Goal: Information Seeking & Learning: Understand process/instructions

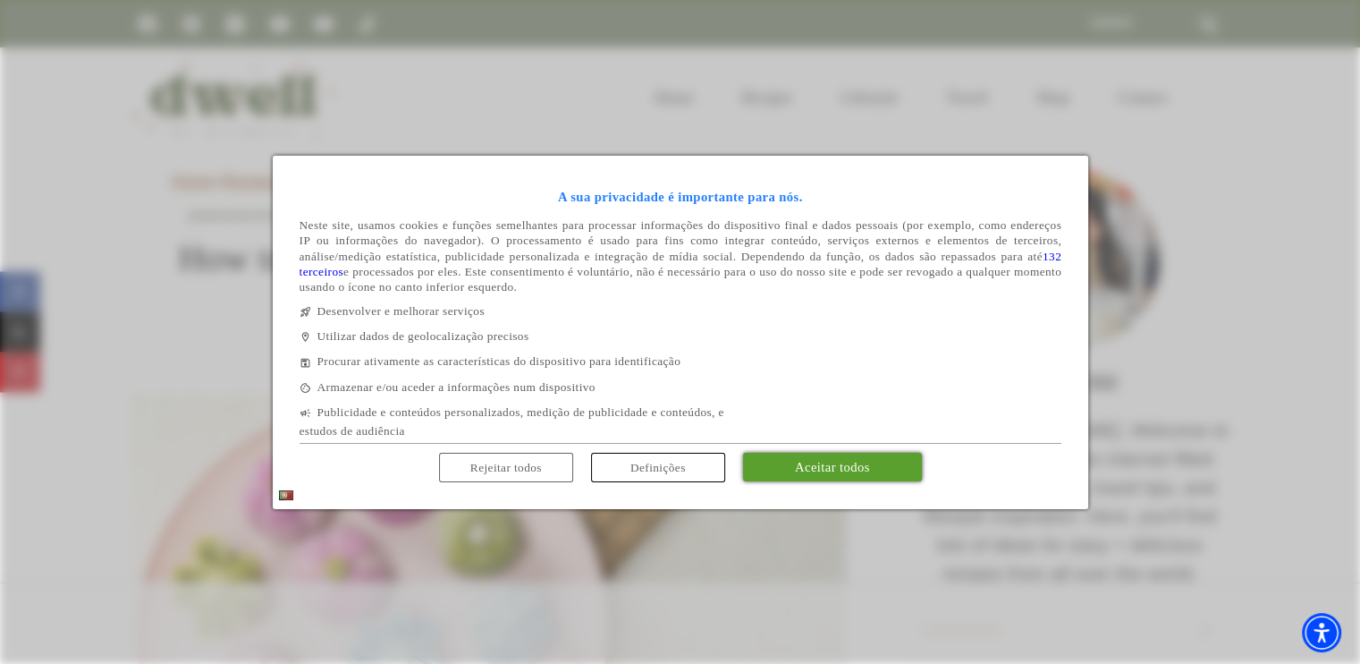
drag, startPoint x: 833, startPoint y: 468, endPoint x: 1064, endPoint y: 461, distance: 230.8
click at [833, 468] on span "Aceitar todos" at bounding box center [832, 467] width 75 height 14
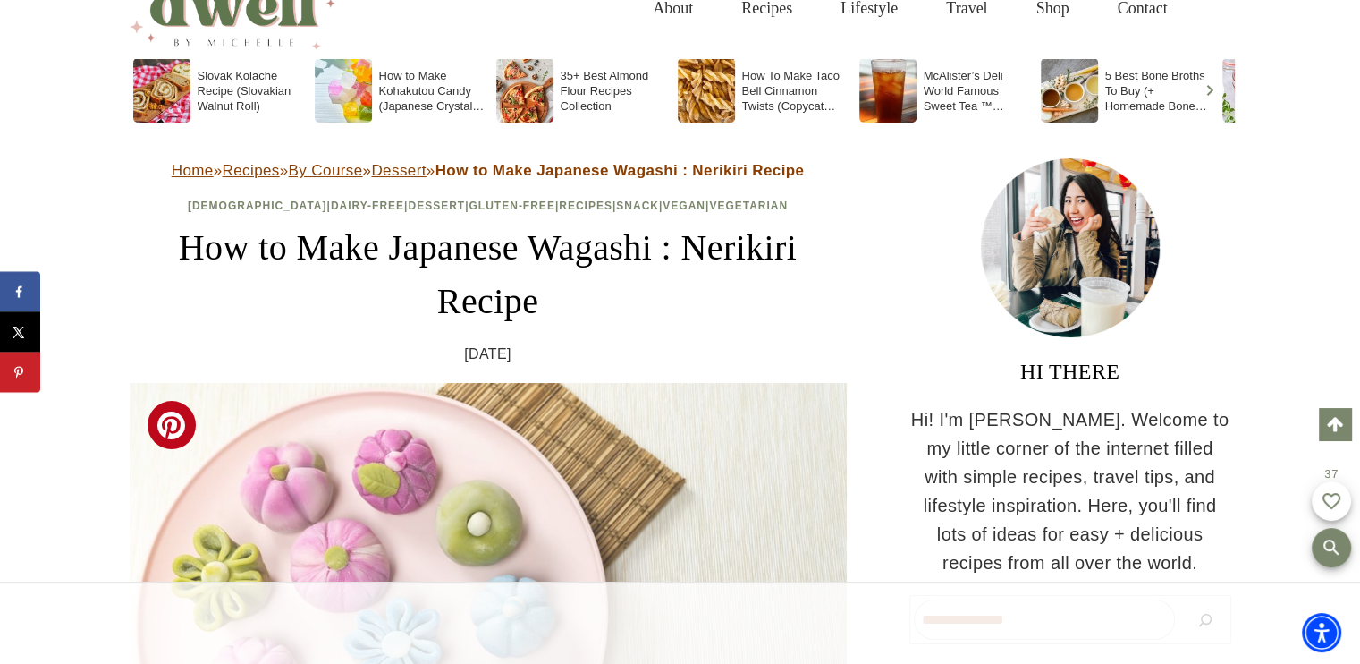
scroll to position [358, 0]
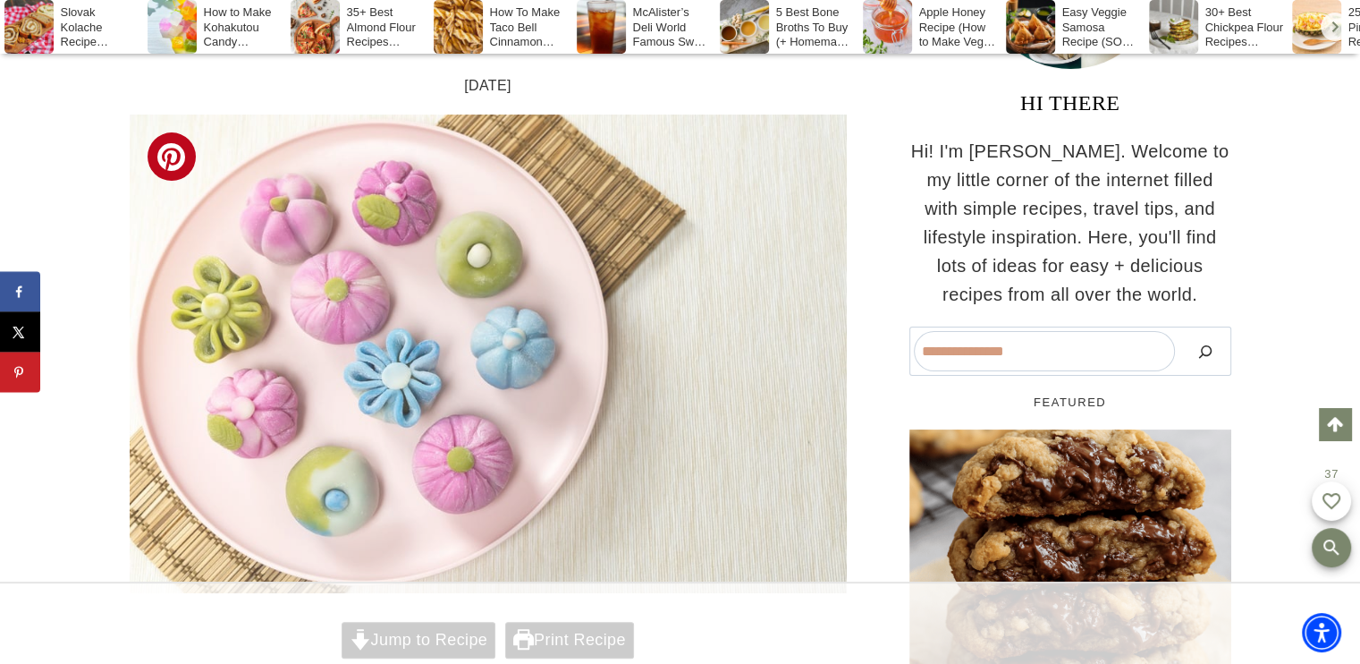
click at [461, 379] on img at bounding box center [488, 353] width 717 height 478
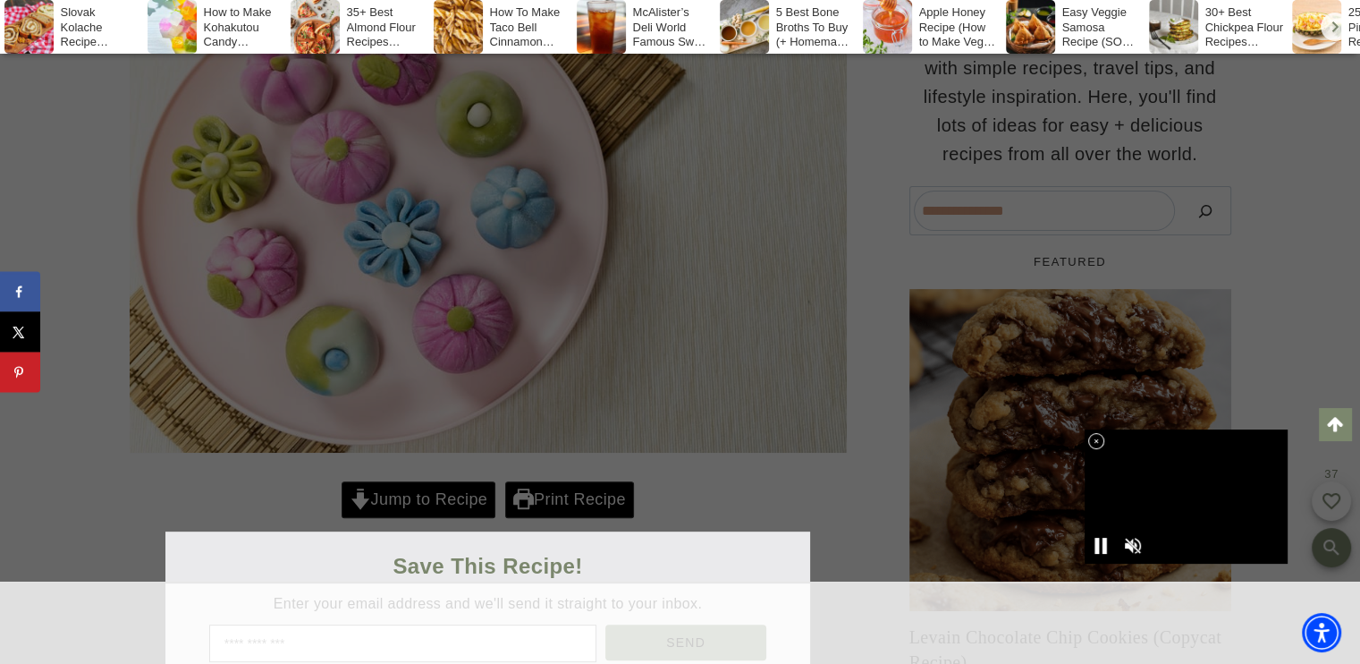
scroll to position [626, 0]
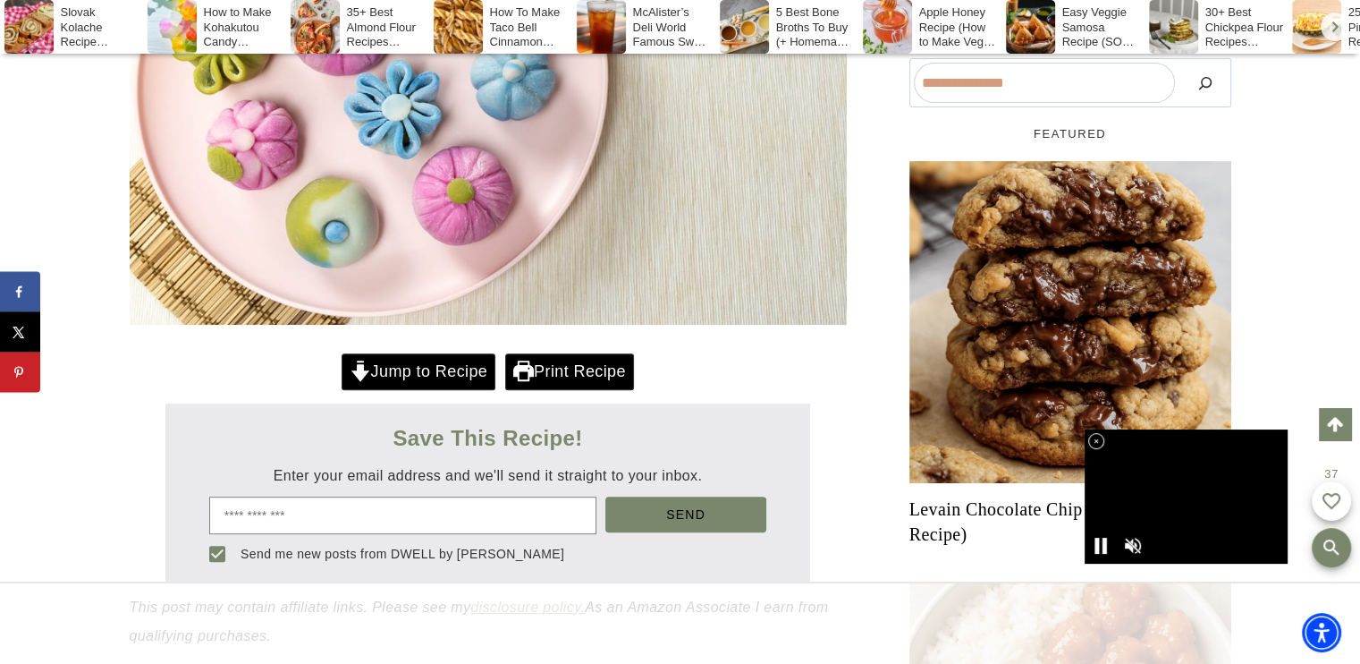
click at [1188, 497] on div at bounding box center [1186, 496] width 203 height 134
click at [1094, 441] on icon at bounding box center [1096, 441] width 15 height 15
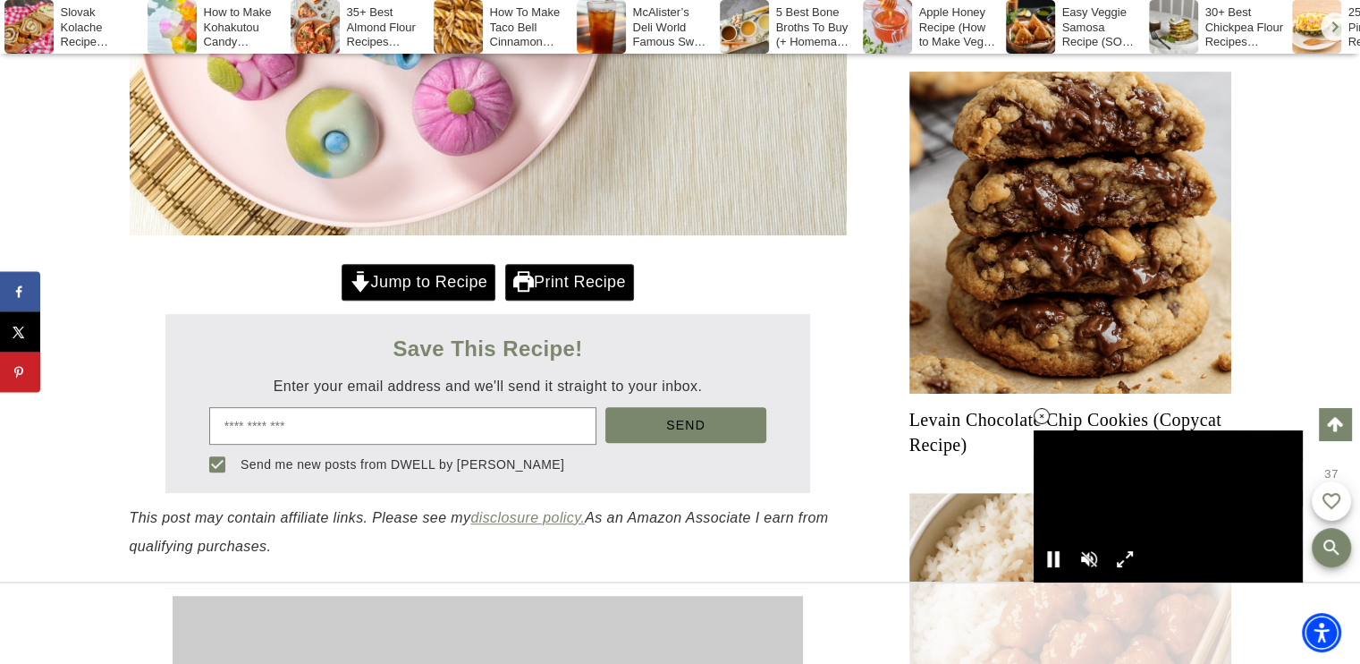
scroll to position [0, 0]
click at [1043, 414] on icon at bounding box center [1042, 416] width 15 height 15
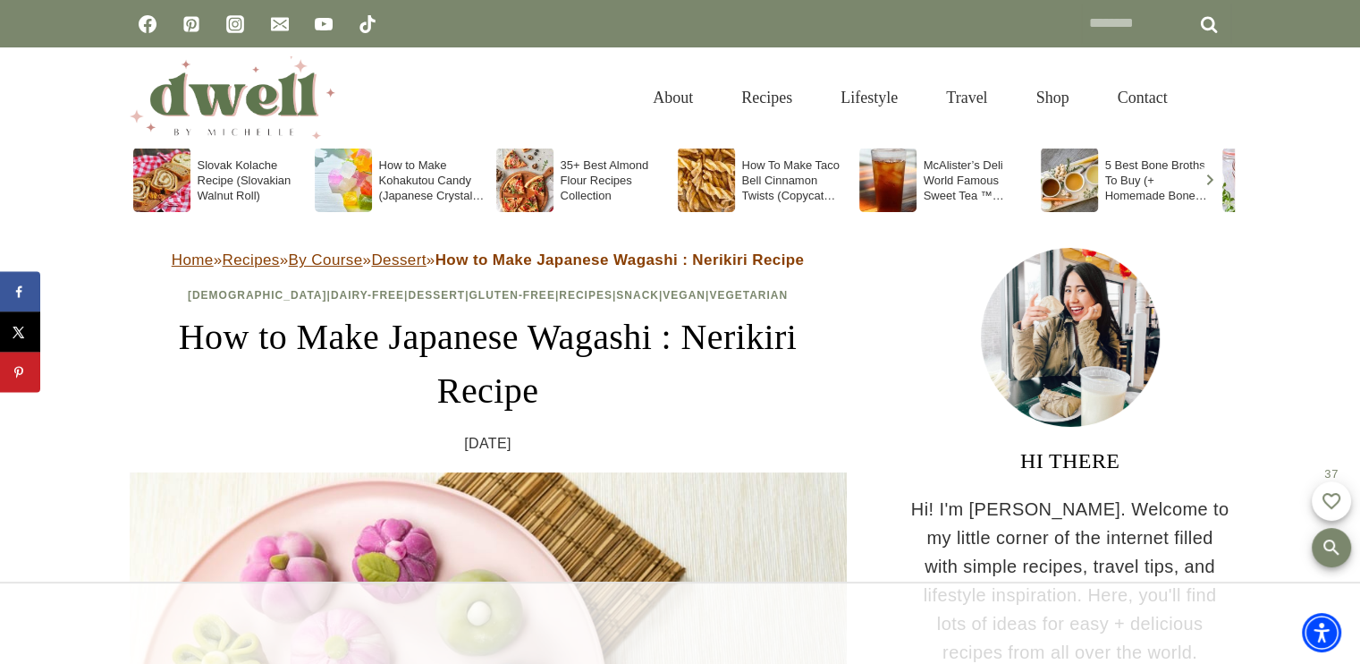
click at [1206, 177] on soso-icon "Scroll right" at bounding box center [1209, 179] width 21 height 21
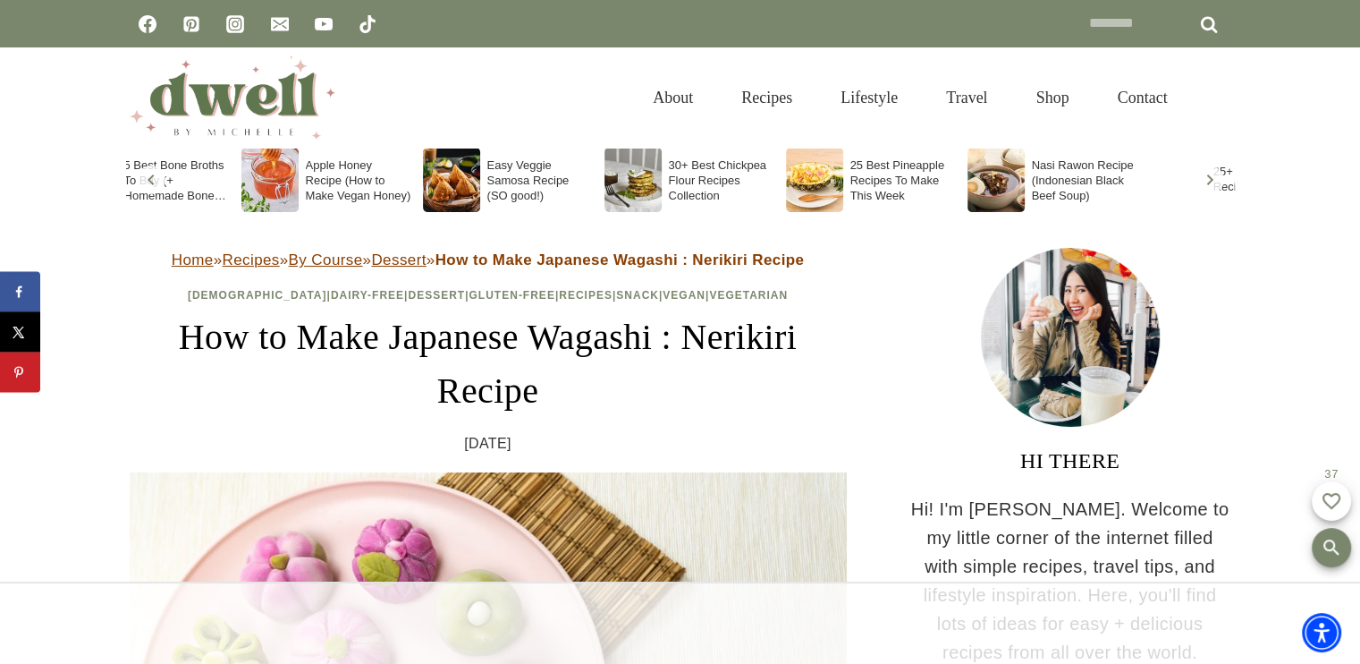
scroll to position [0, 1089]
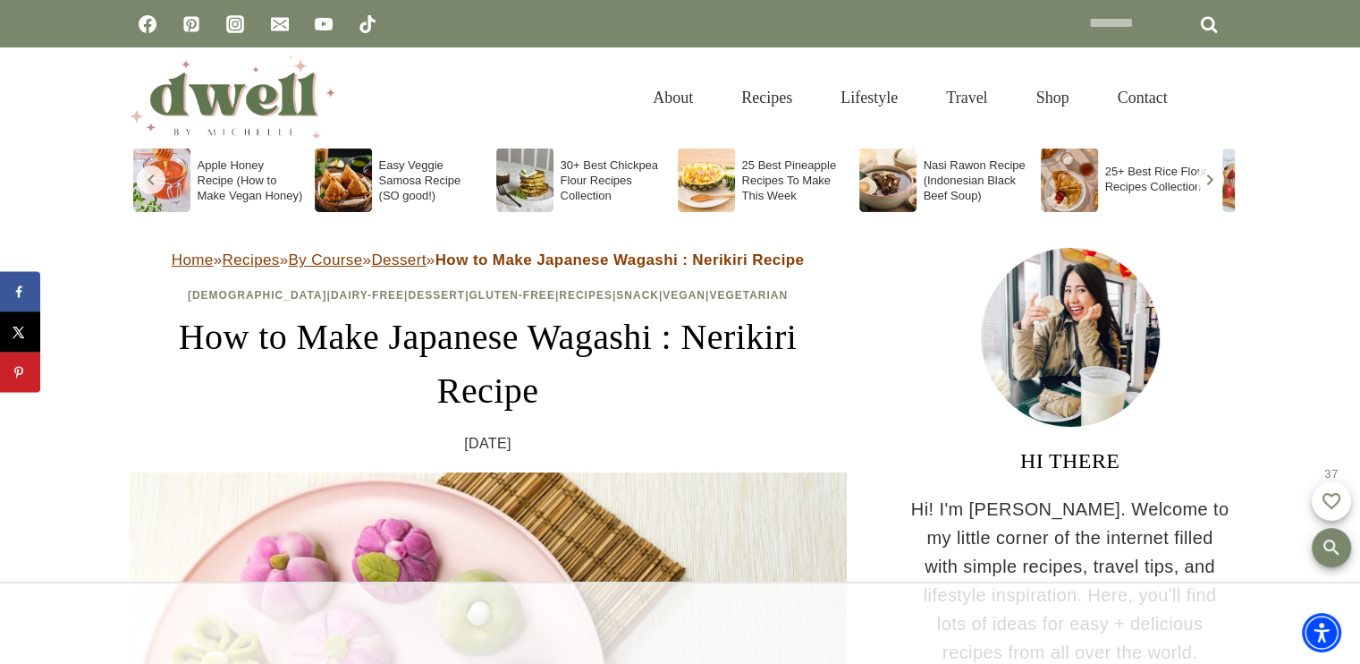
click at [147, 178] on soso-icon "Scroll left" at bounding box center [150, 179] width 21 height 21
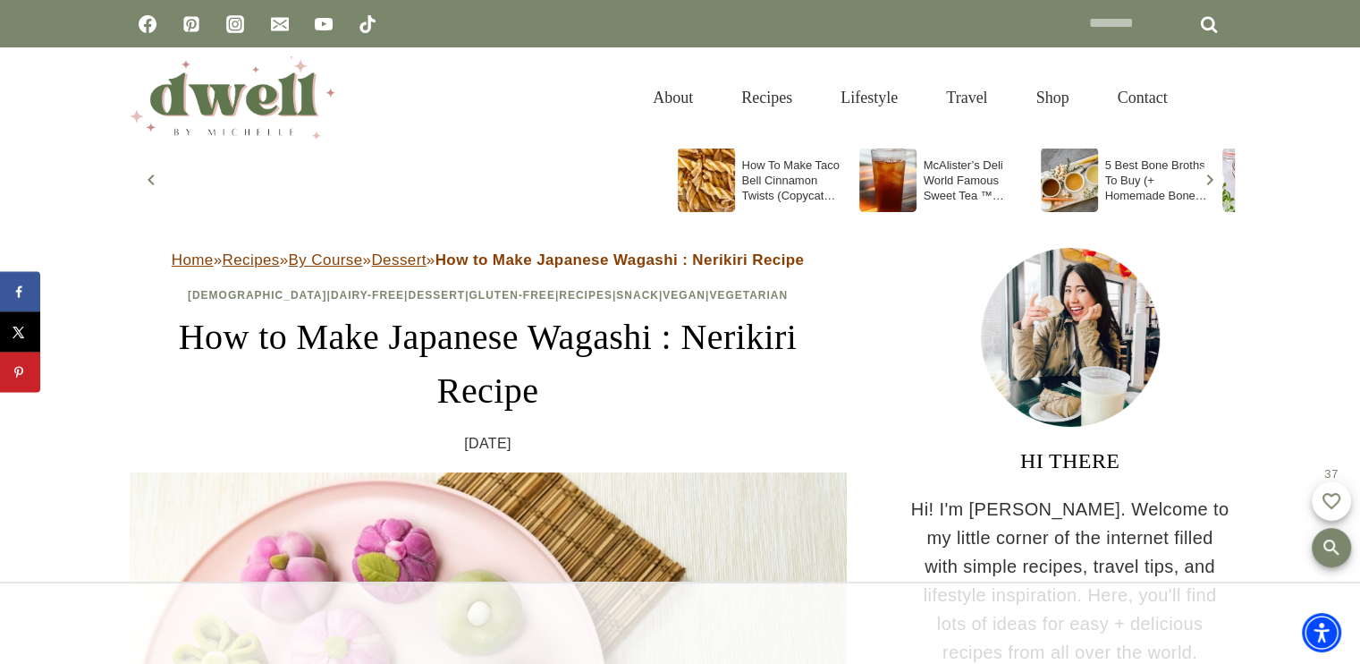
scroll to position [0, 0]
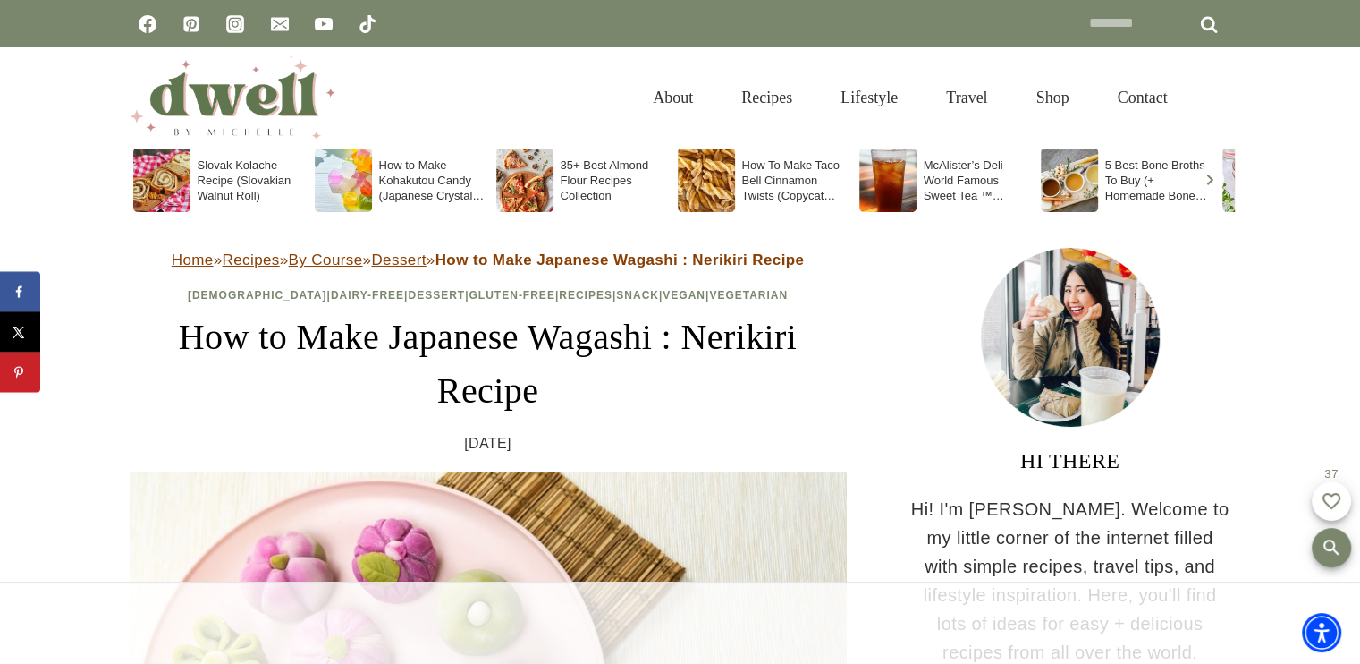
click at [1205, 181] on soso-icon "Scroll right" at bounding box center [1209, 179] width 21 height 21
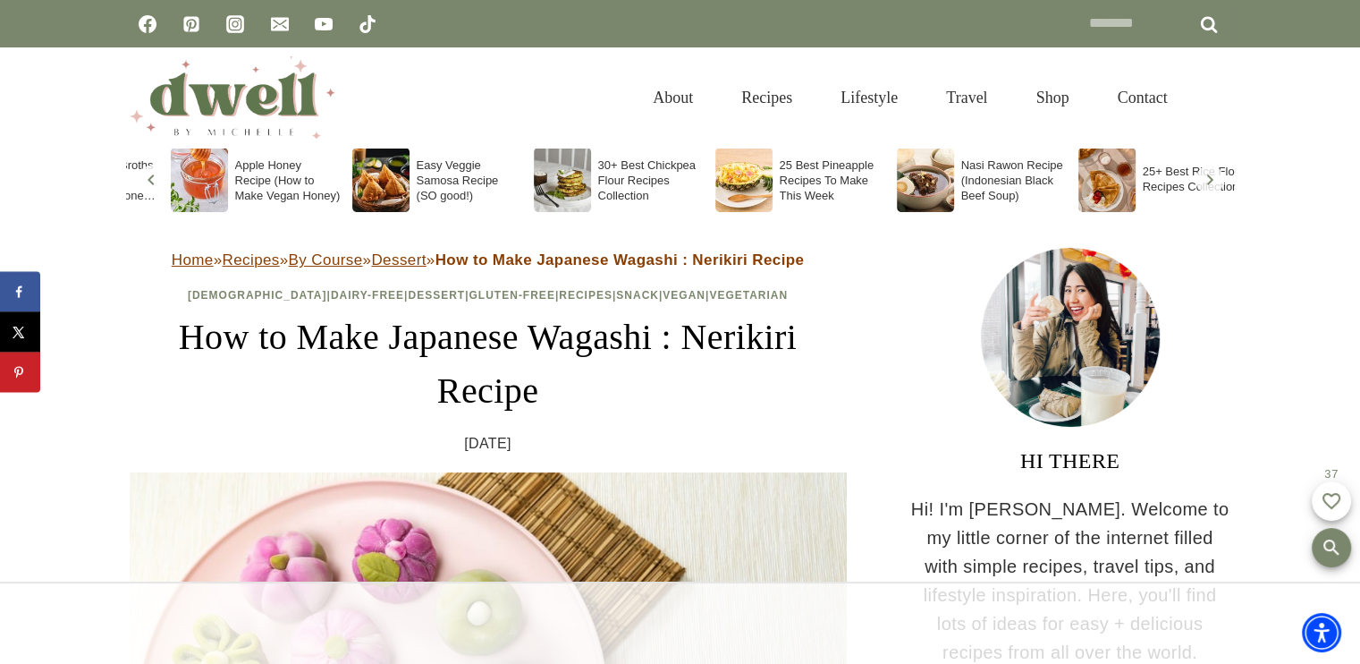
scroll to position [0, 1089]
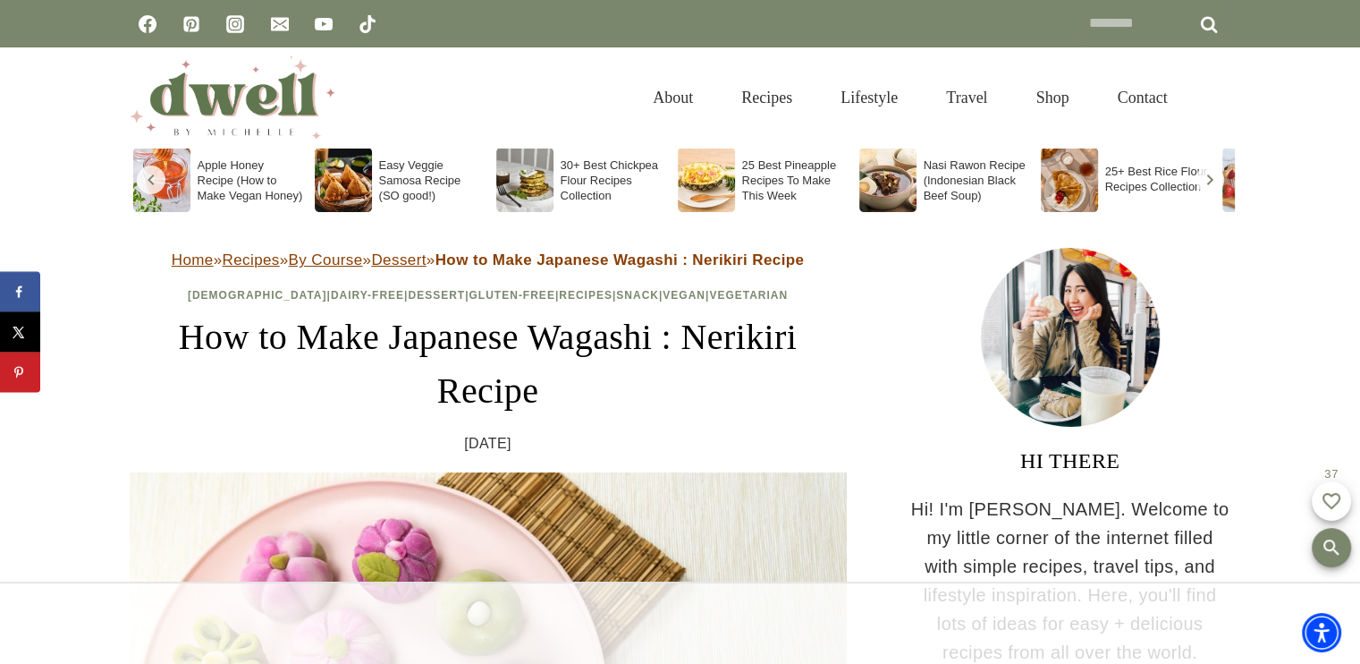
click at [151, 180] on soso-icon "Scroll left" at bounding box center [150, 179] width 21 height 21
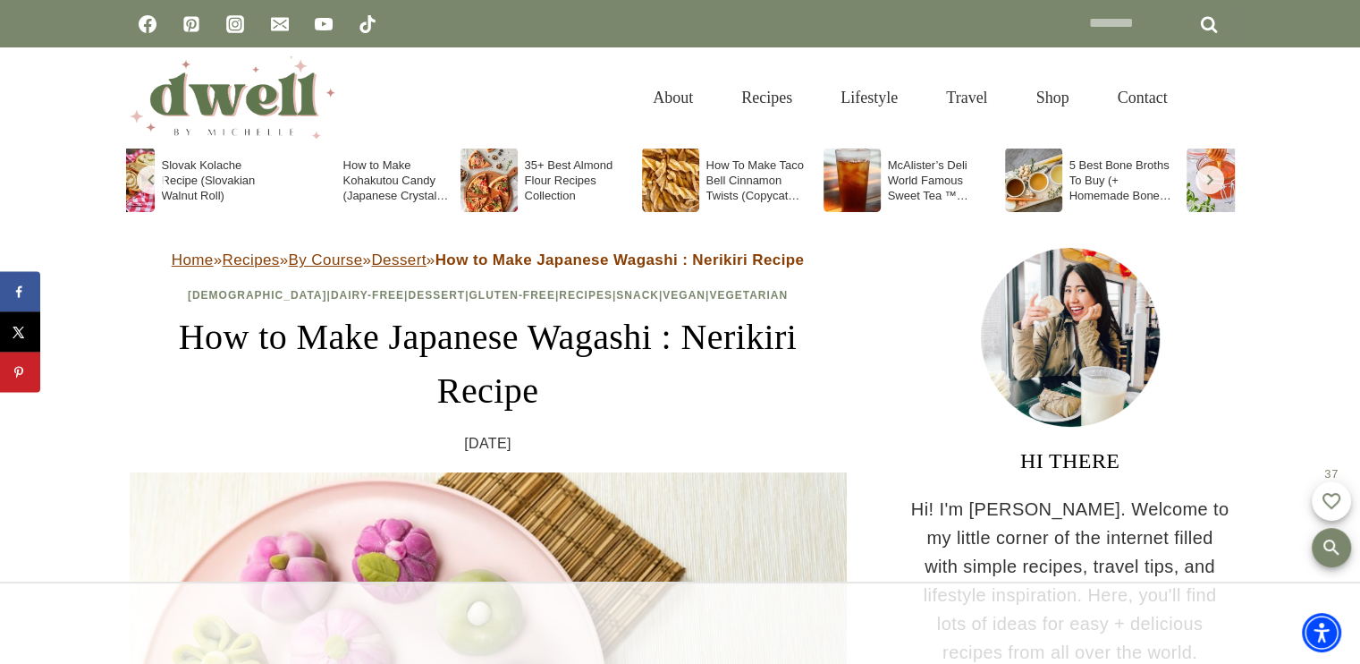
scroll to position [0, 0]
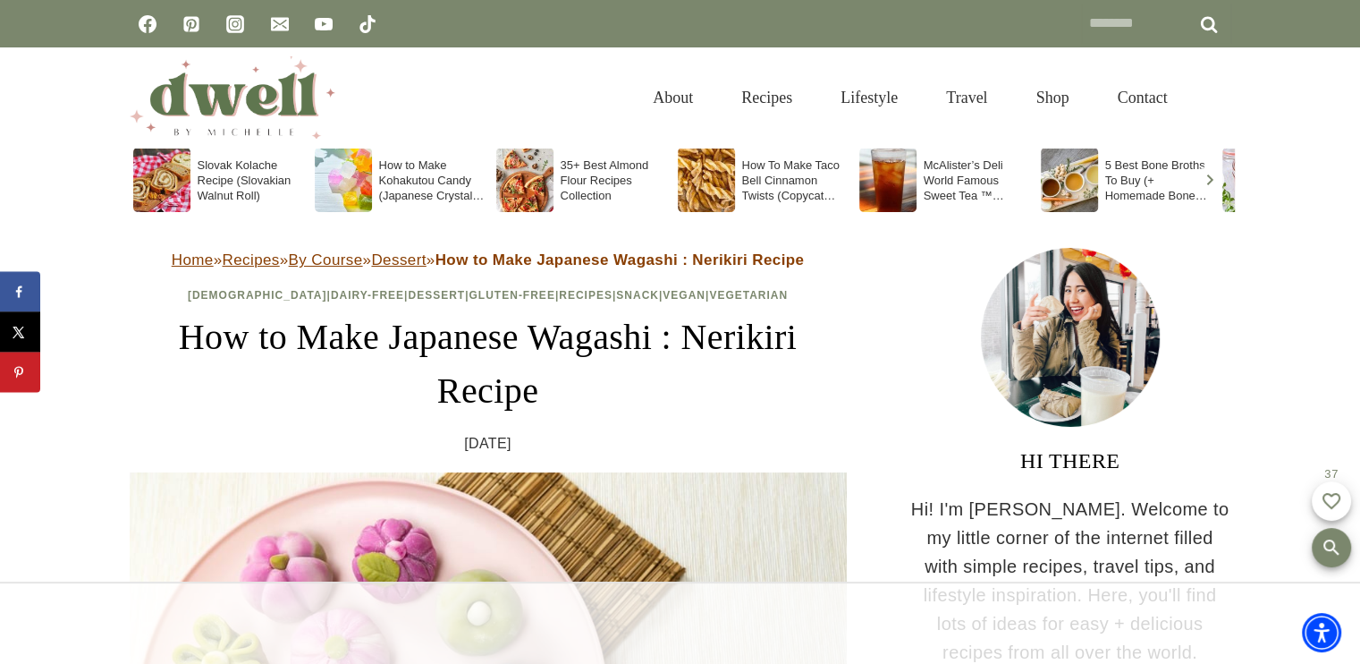
click at [1212, 182] on soso-icon "Scroll right" at bounding box center [1209, 179] width 21 height 21
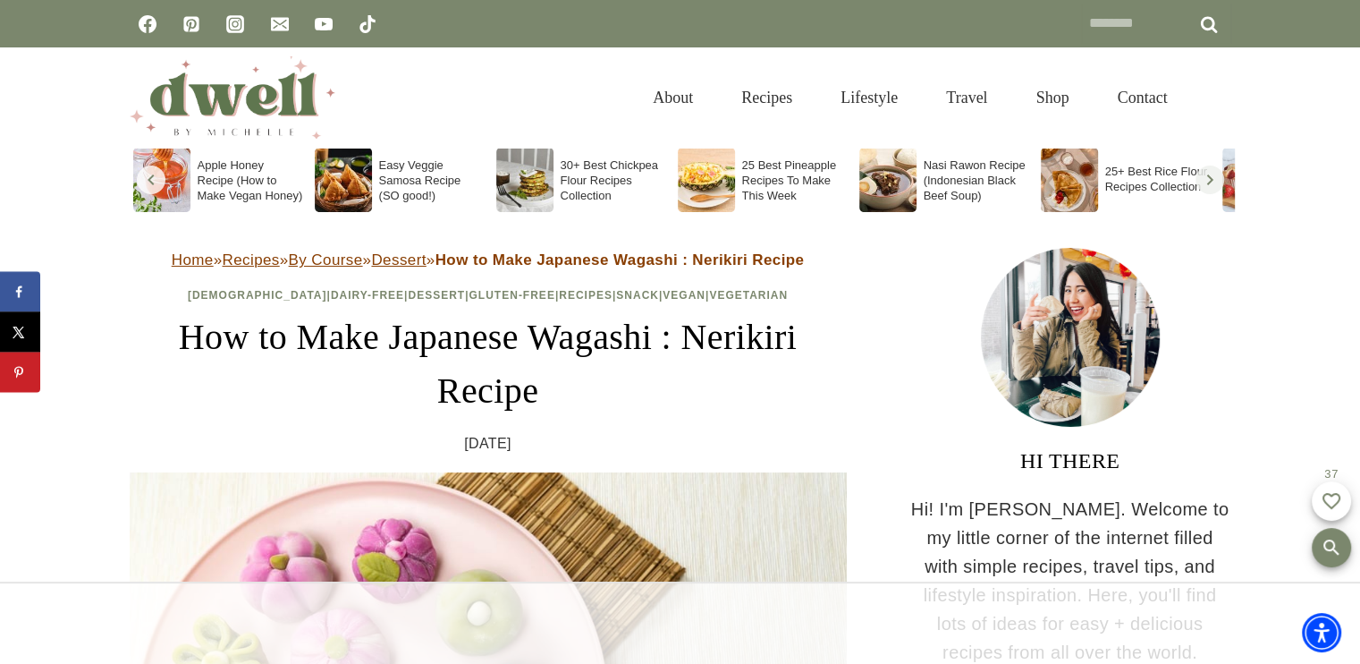
click at [1205, 171] on soso-icon "Scroll right" at bounding box center [1209, 179] width 21 height 21
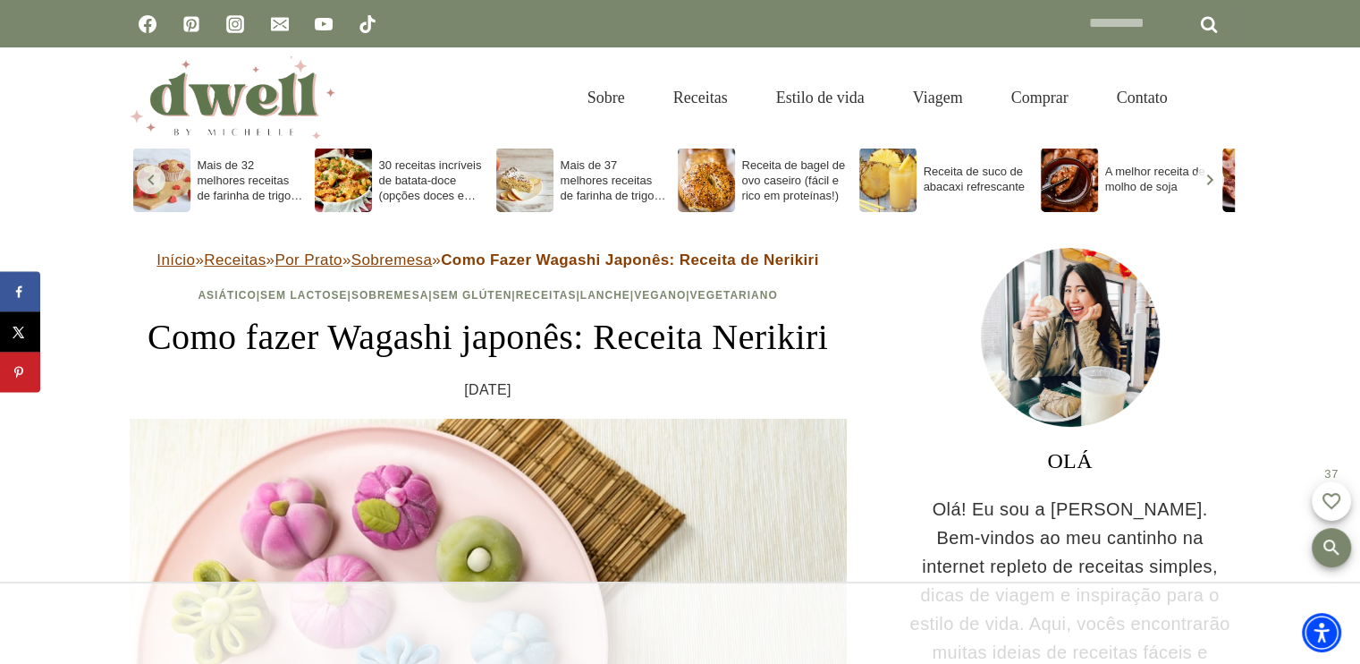
click at [148, 181] on soso-icon "Role para a esquerda" at bounding box center [150, 179] width 21 height 21
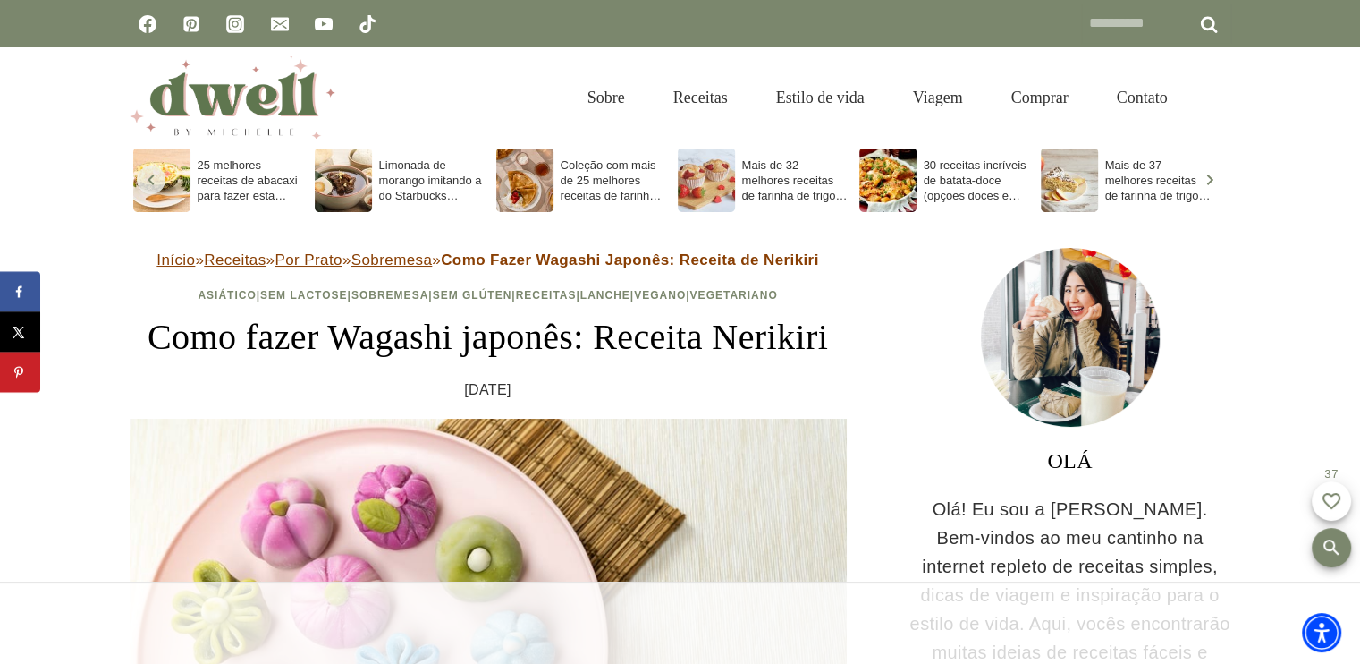
scroll to position [0, 1089]
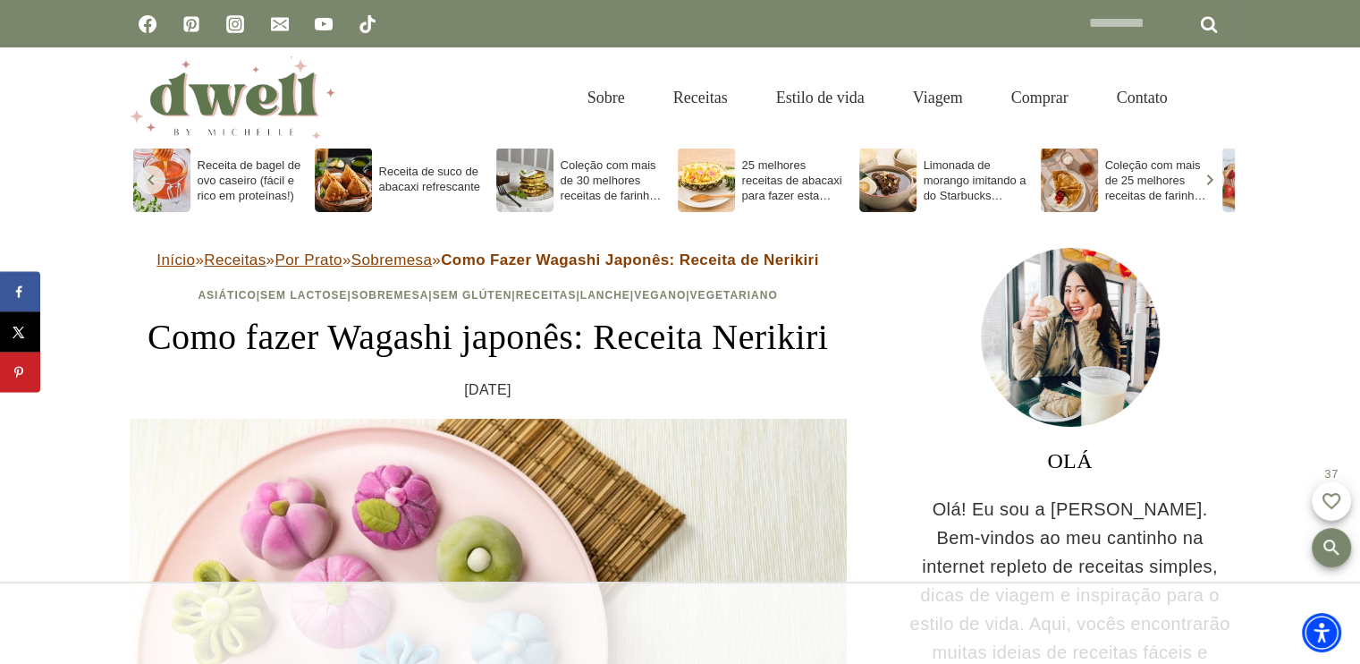
click at [148, 176] on soso-icon "Role para a esquerda" at bounding box center [150, 179] width 21 height 21
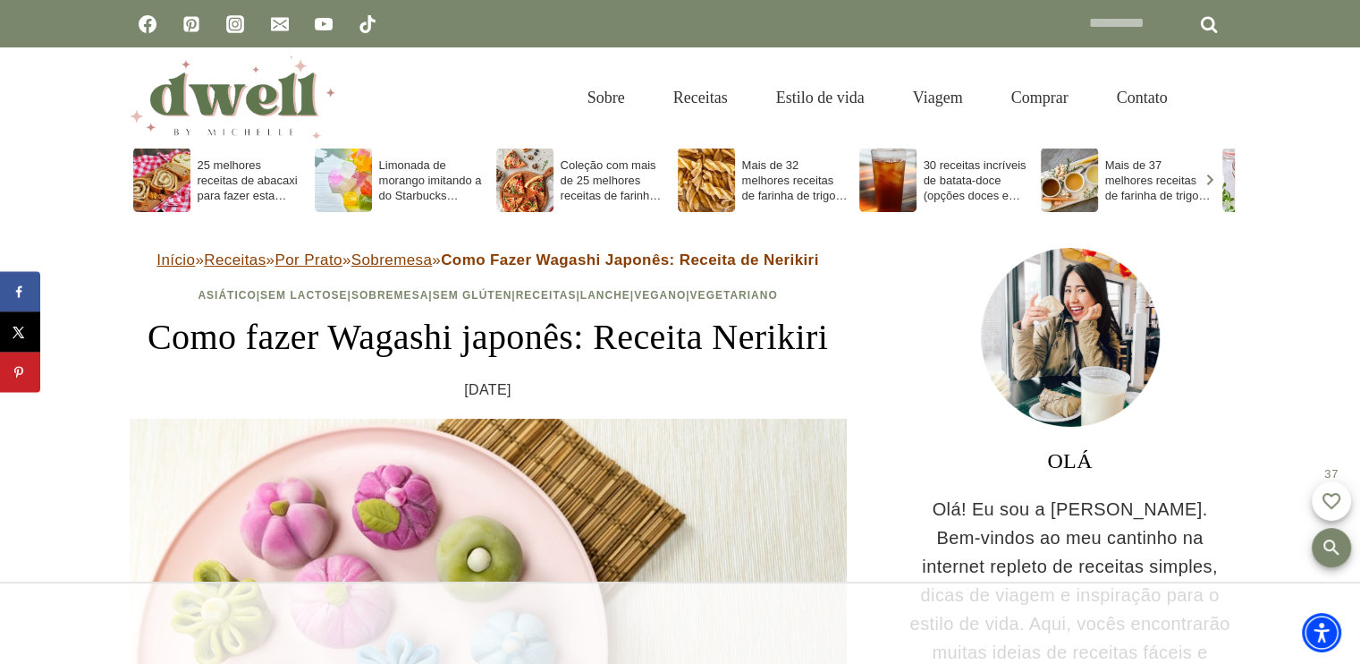
scroll to position [0, 0]
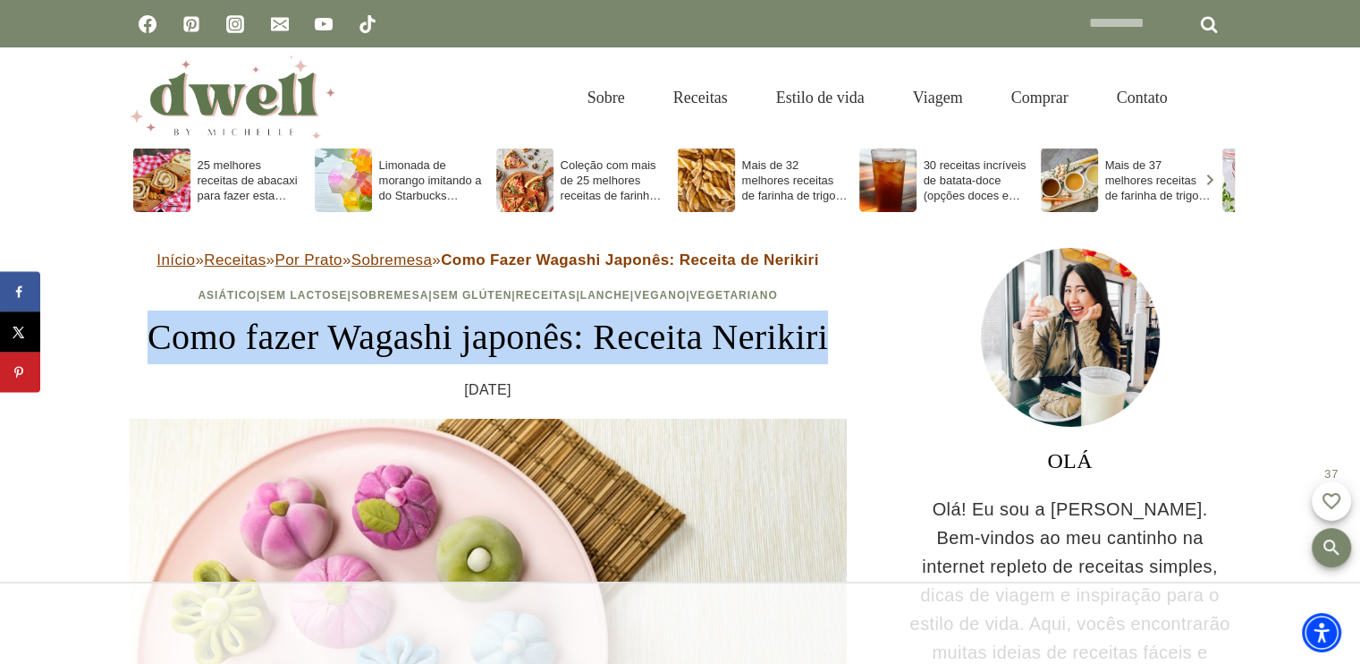
drag, startPoint x: 188, startPoint y: 336, endPoint x: 552, endPoint y: 382, distance: 366.8
click at [552, 364] on h1 "Como fazer Wagashi japonês: Receita Nerikiri" at bounding box center [488, 337] width 717 height 54
copy font "Como fazer Wagashi japonês: Receita Nerikiri"
drag, startPoint x: 1284, startPoint y: 295, endPoint x: 1072, endPoint y: 214, distance: 227.0
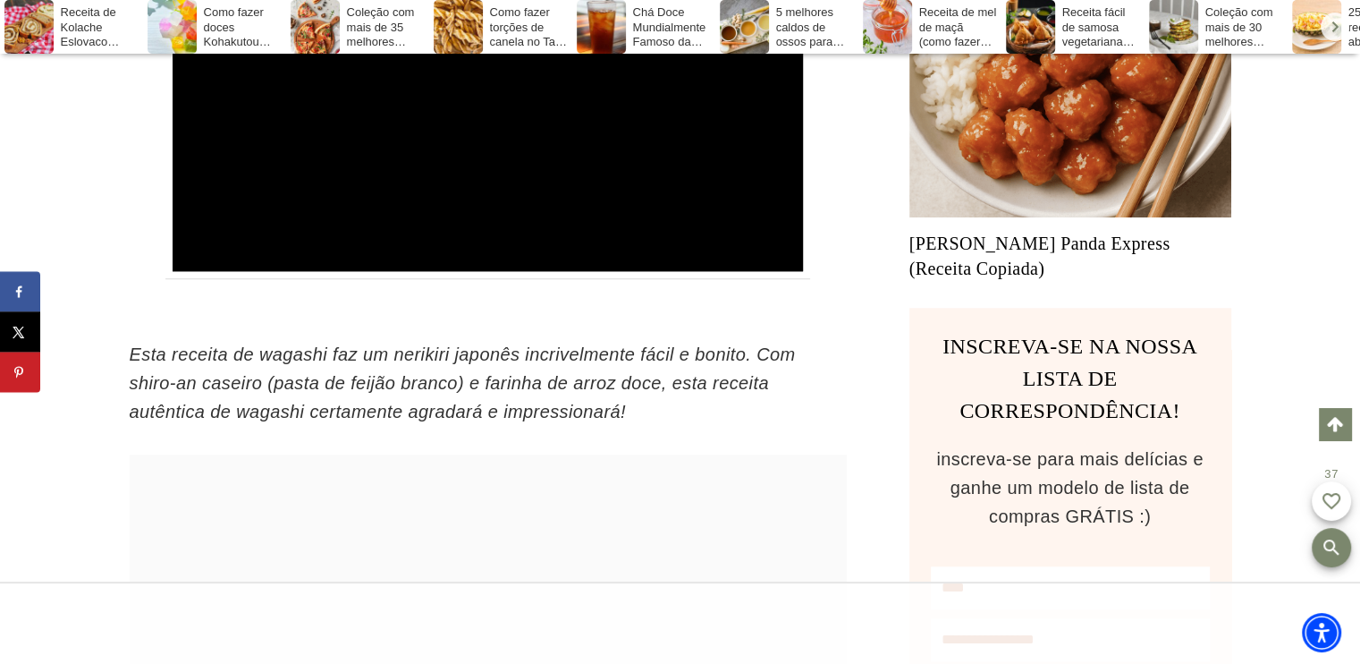
scroll to position [1520, 0]
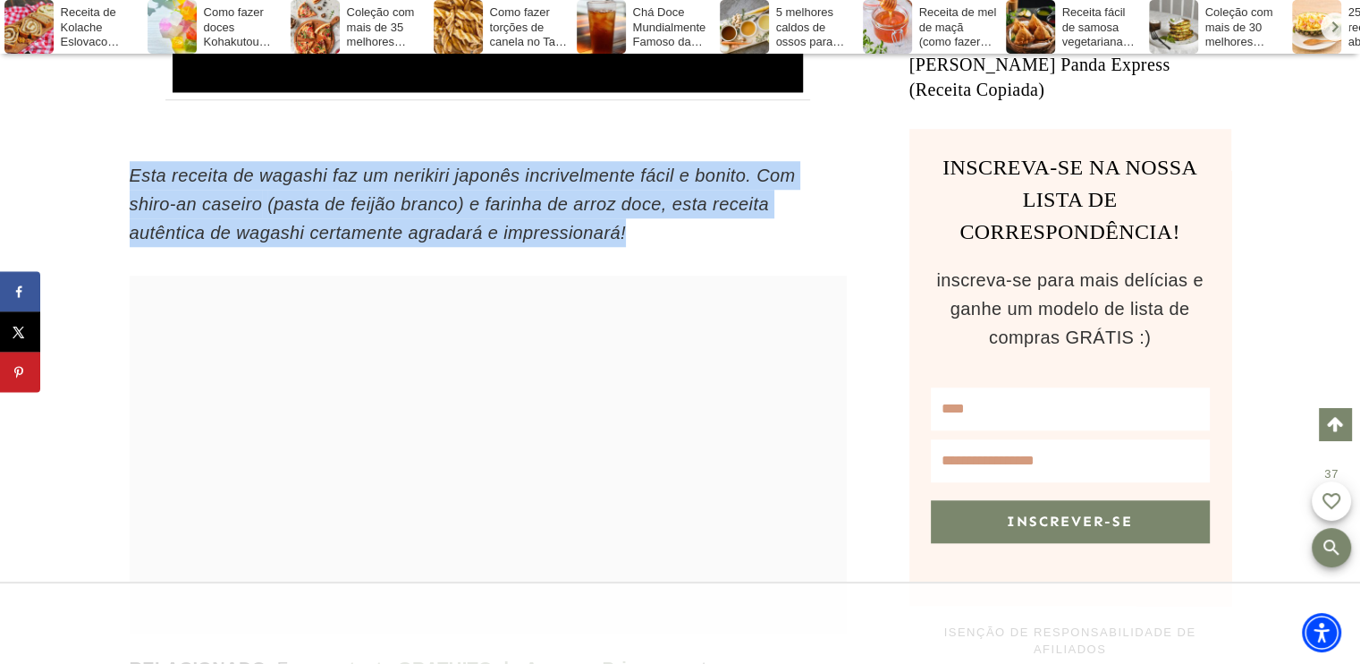
click at [509, 247] on p "Esta receita de wagashi faz um nerikiri japonês incrivelmente fácil e bonito. C…" at bounding box center [488, 204] width 717 height 86
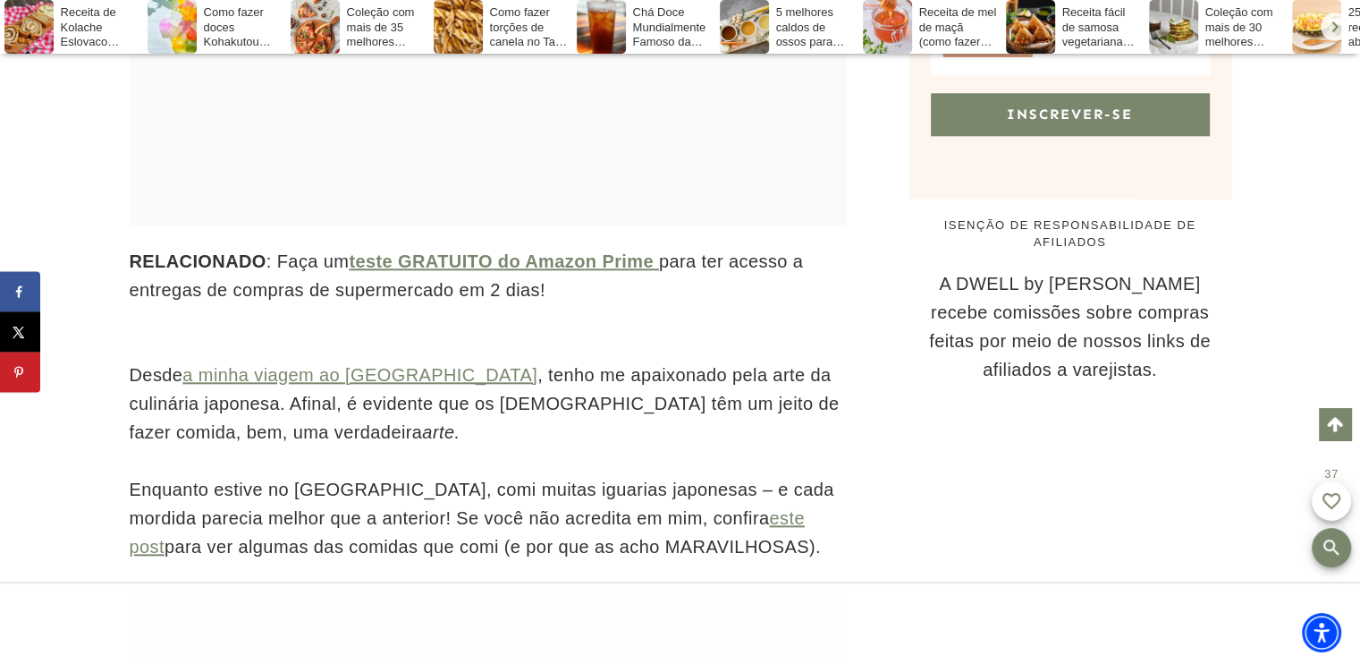
scroll to position [1967, 0]
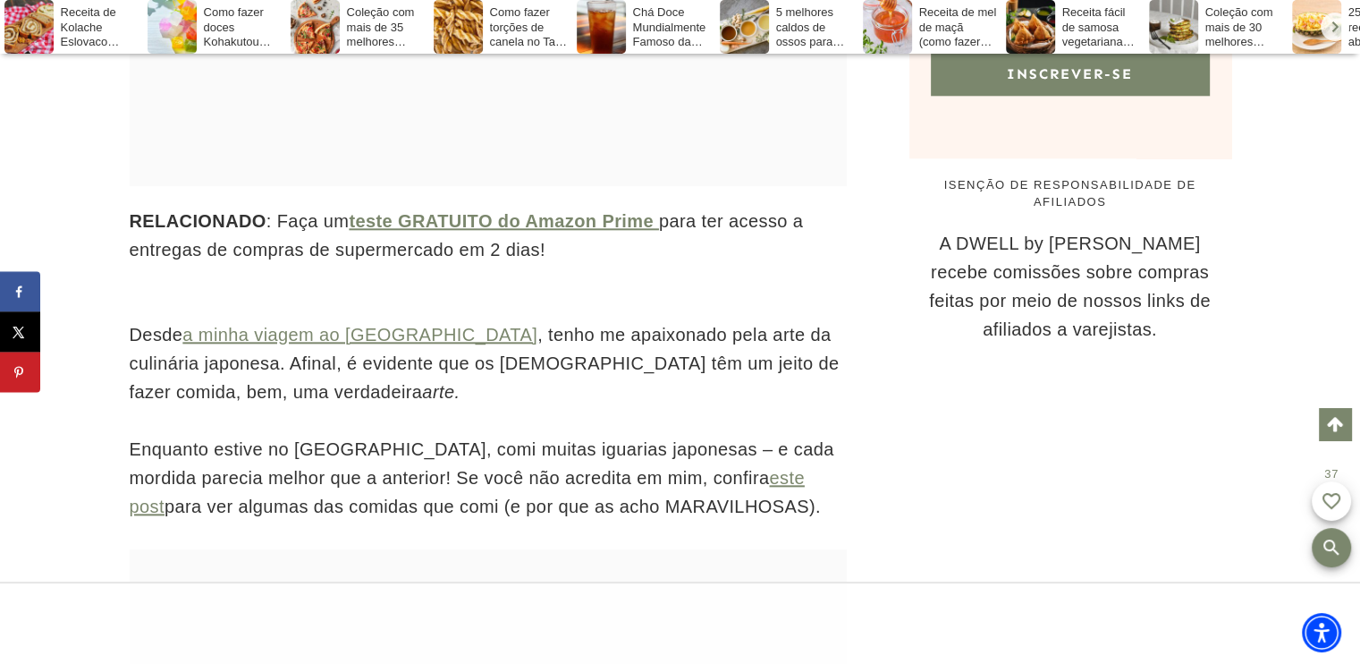
drag, startPoint x: 132, startPoint y: 274, endPoint x: 590, endPoint y: 316, distance: 459.8
click at [590, 264] on p "RELACIONADO : Faça um teste GRATUITO do Amazon Prime para ter acesso a entregas…" at bounding box center [488, 235] width 717 height 57
copy p "RELACIONADO : Faça um teste GRATUITO do Amazon Prime para ter acesso a entregas…"
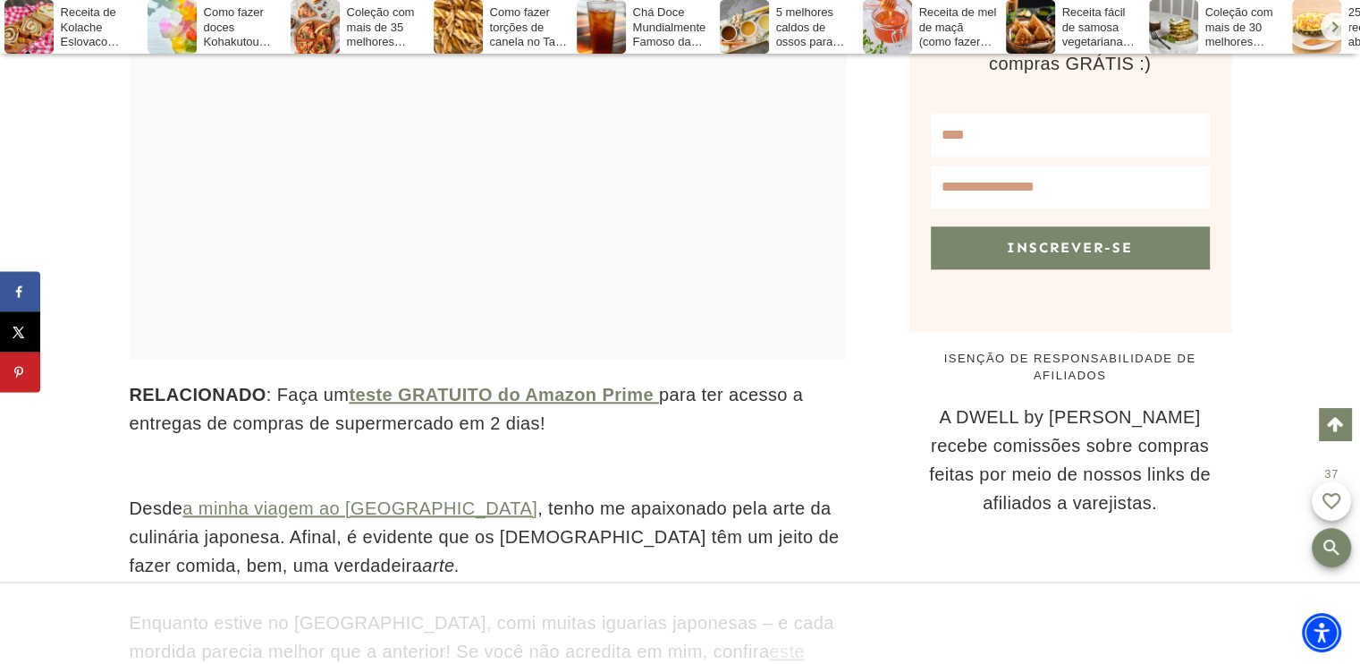
scroll to position [2146, 0]
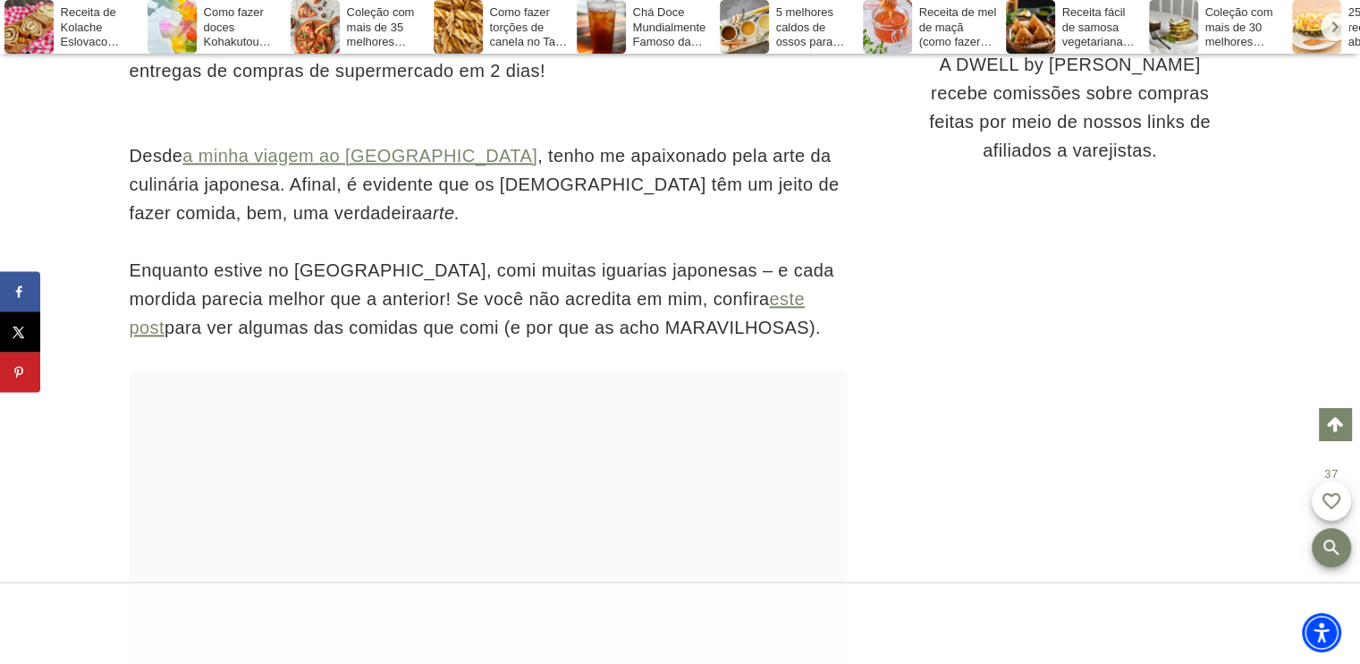
drag, startPoint x: 173, startPoint y: 235, endPoint x: 483, endPoint y: 297, distance: 315.5
copy div "Desde a minha viagem ao Japão , tenho me apaixonado pela arte da culinária japo…"
click at [832, 342] on p "Enquanto estive no Japão, comi muitas iguarias japonesas – e cada mordida parec…" at bounding box center [488, 299] width 717 height 86
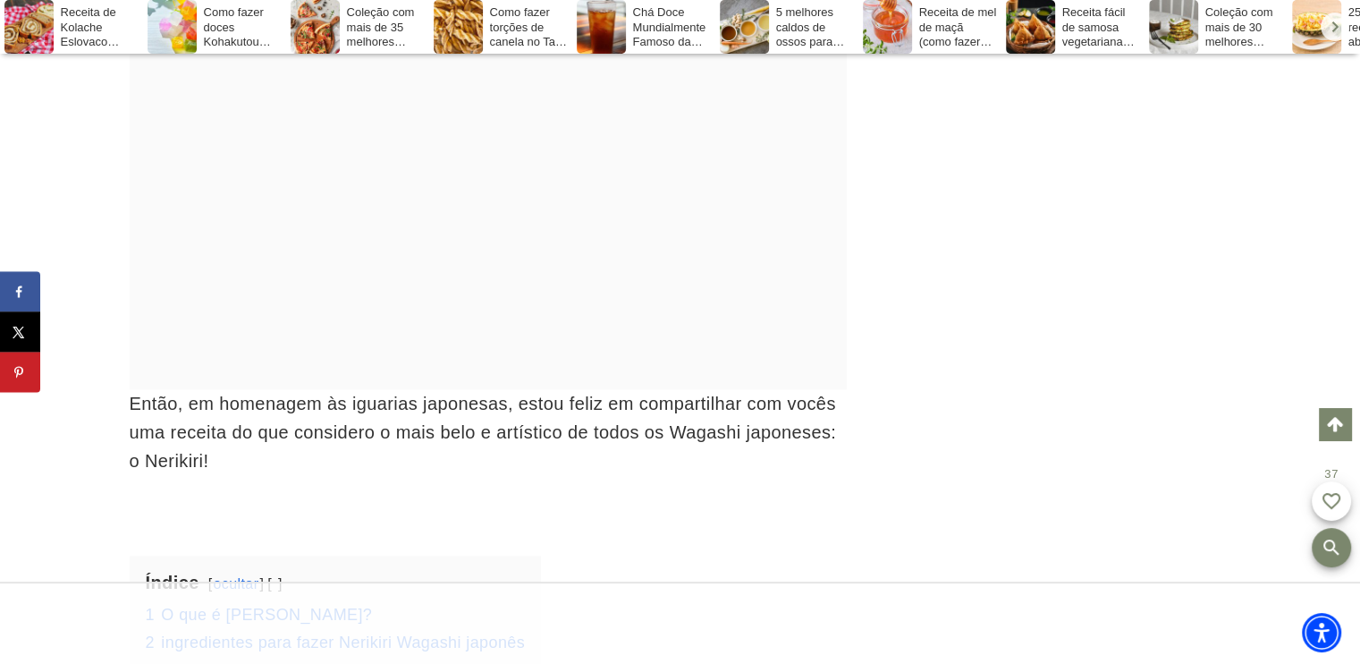
scroll to position [2593, 0]
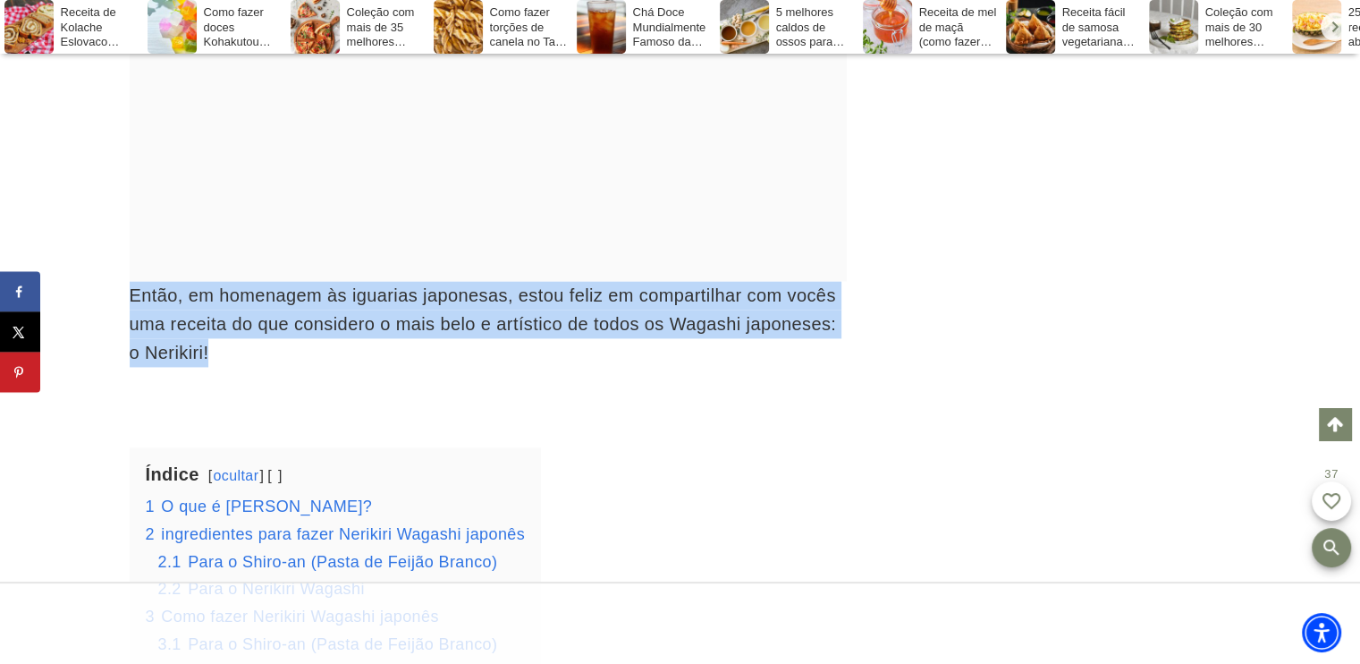
drag, startPoint x: 130, startPoint y: 349, endPoint x: 281, endPoint y: 400, distance: 159.5
click at [212, 367] on p "Então, em homenagem às iguarias japonesas, estou feliz em compartilhar com você…" at bounding box center [488, 324] width 717 height 86
copy font "Então, em homenagem às iguarias japonesas, estou feliz em compartilhar com você…"
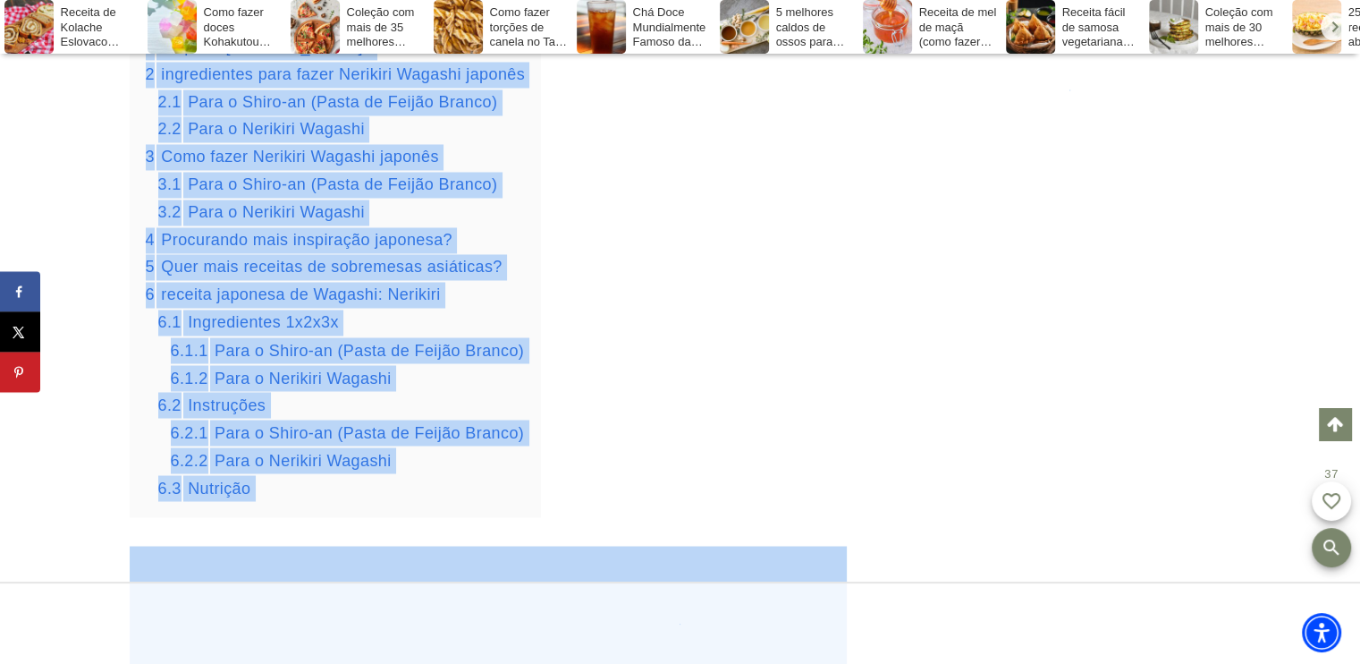
scroll to position [3130, 0]
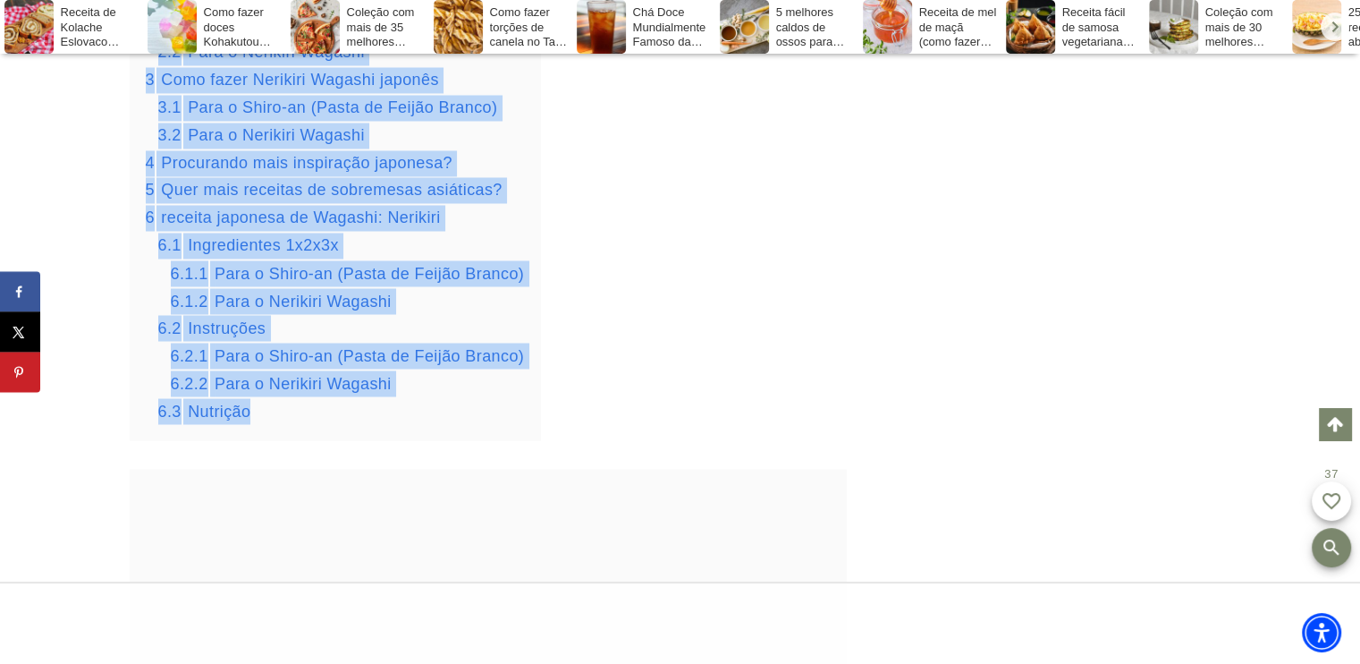
drag, startPoint x: 147, startPoint y: 258, endPoint x: 377, endPoint y: 480, distance: 320.6
click at [358, 440] on div "Índice ocultar 1 O que é Nerikiri Wagashi? 2 ingredientes para fazer Nerikiri W…" at bounding box center [336, 175] width 412 height 529
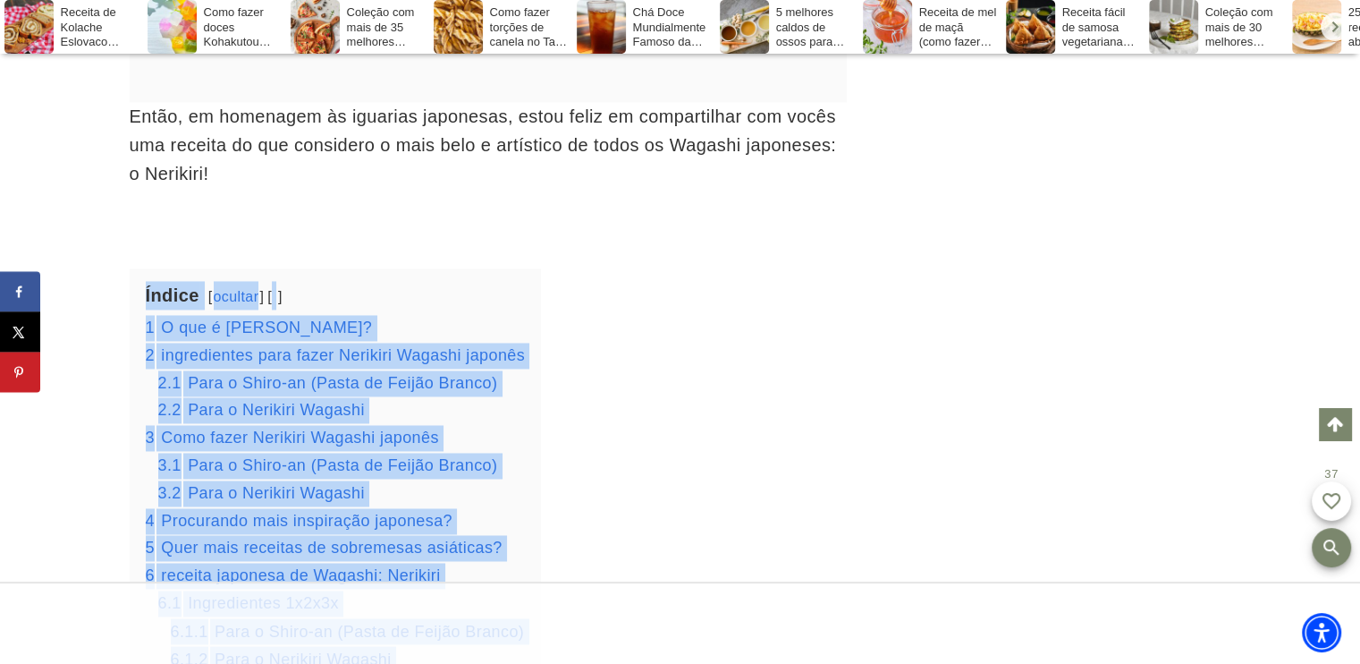
copy div "Índice ocultar 1 O que é Nerikiri Wagashi? 2 ingredientes para fazer Nerikiri W…"
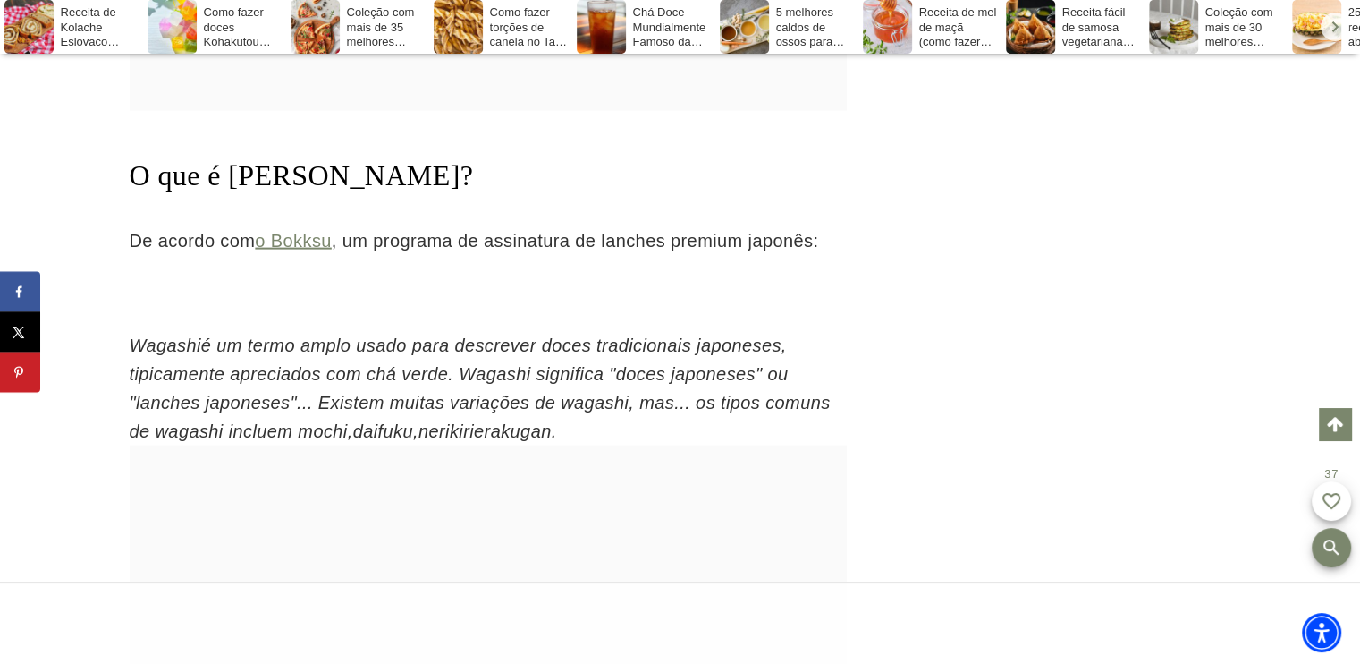
scroll to position [0, 0]
drag, startPoint x: 133, startPoint y: 230, endPoint x: 469, endPoint y: 235, distance: 335.4
click at [469, 191] on font "O que é [PERSON_NAME]?" at bounding box center [302, 175] width 344 height 32
copy font "O que é [PERSON_NAME]?"
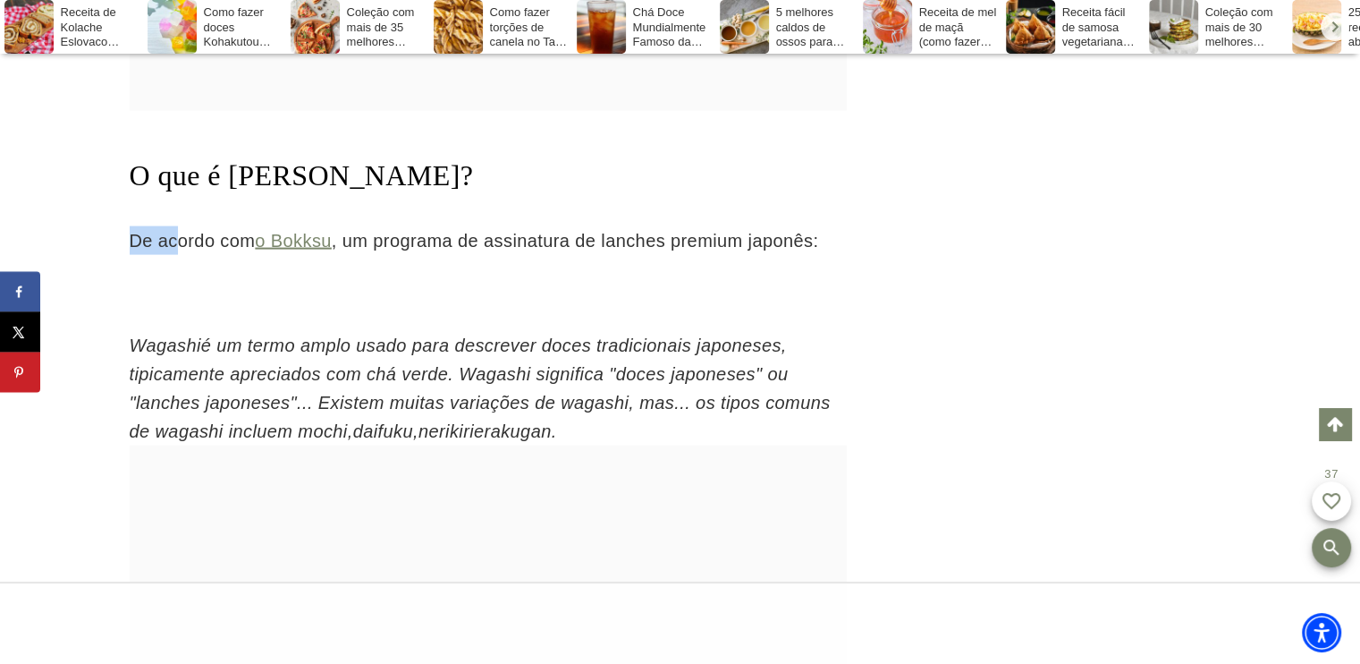
drag, startPoint x: 131, startPoint y: 292, endPoint x: 836, endPoint y: 300, distance: 705.6
click at [836, 255] on p "De acordo com o Bokksu , um programa de assinatura de lanches premium japonês:" at bounding box center [488, 240] width 717 height 29
copy p "De acordo com o Bokksu , um programa de assinatura de lanches premium japonês:"
drag, startPoint x: 862, startPoint y: 377, endPoint x: 281, endPoint y: 403, distance: 581.8
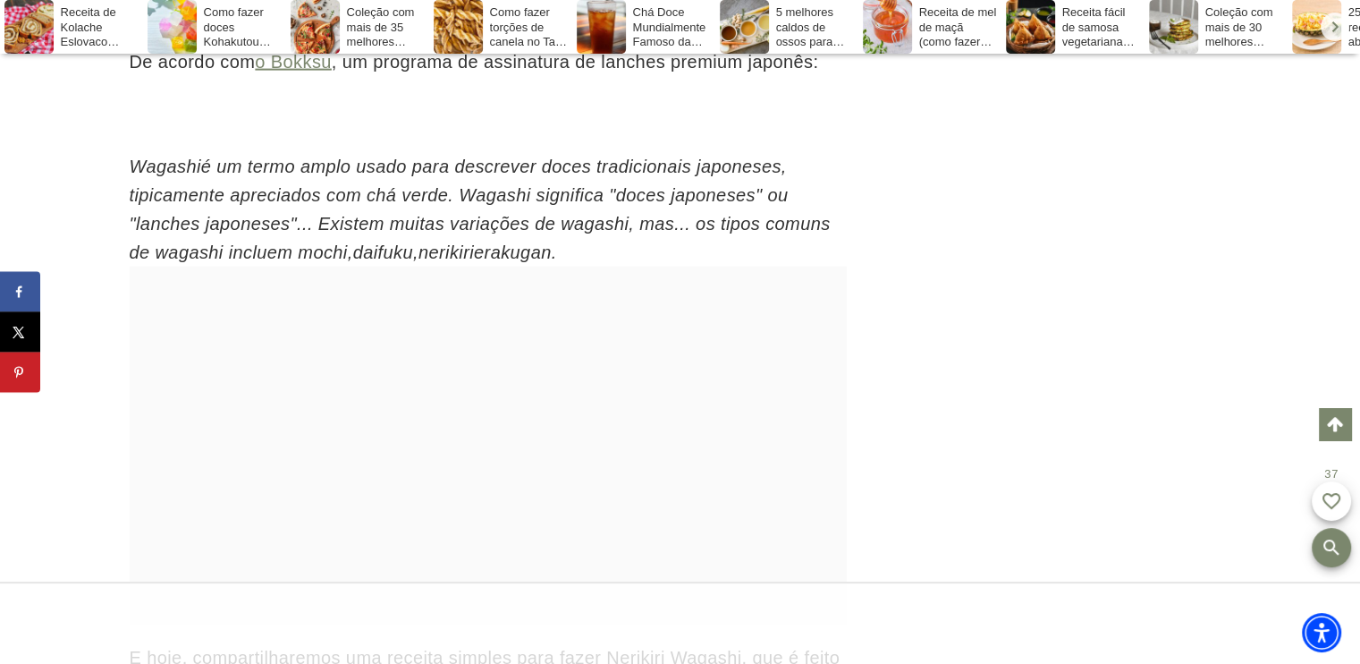
drag, startPoint x: 131, startPoint y: 218, endPoint x: 517, endPoint y: 311, distance: 397.3
click at [517, 266] on p "Wagashi é um termo amplo usado para descrever doces tradicionais japoneses, tip…" at bounding box center [488, 209] width 717 height 114
copy p "Wagashi é um termo amplo usado para descrever doces tradicionais japoneses, tip…"
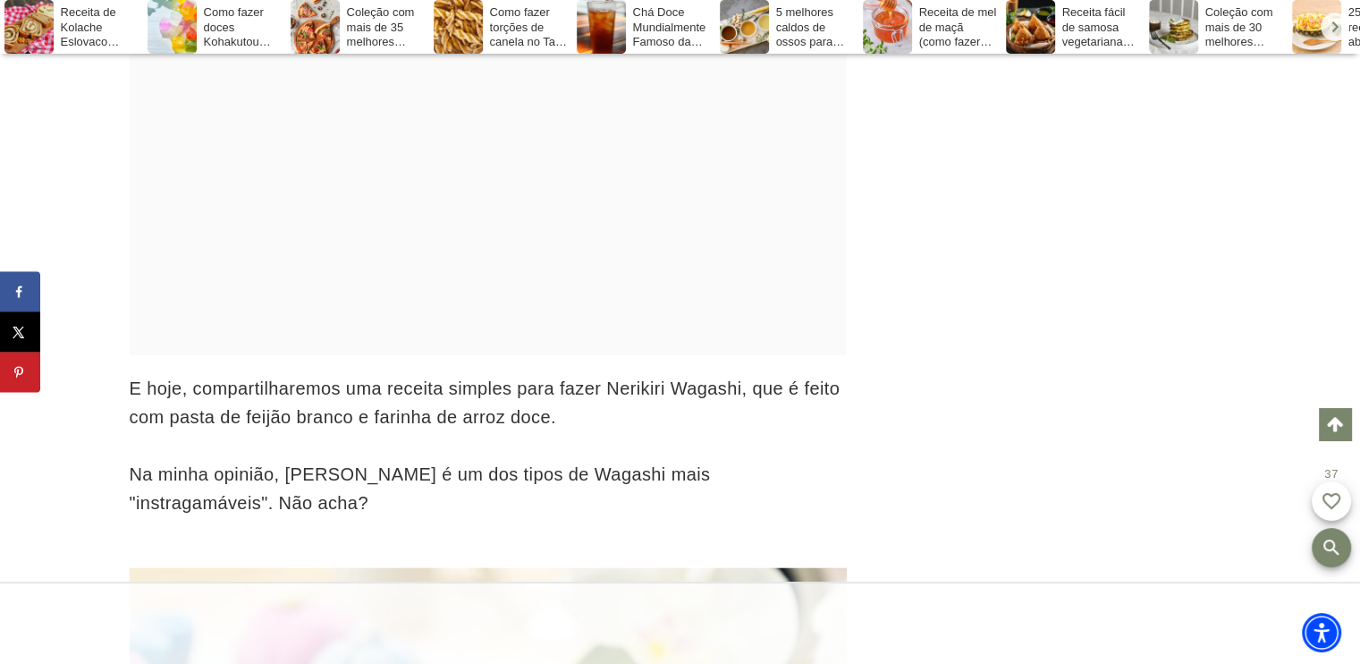
scroll to position [4471, 0]
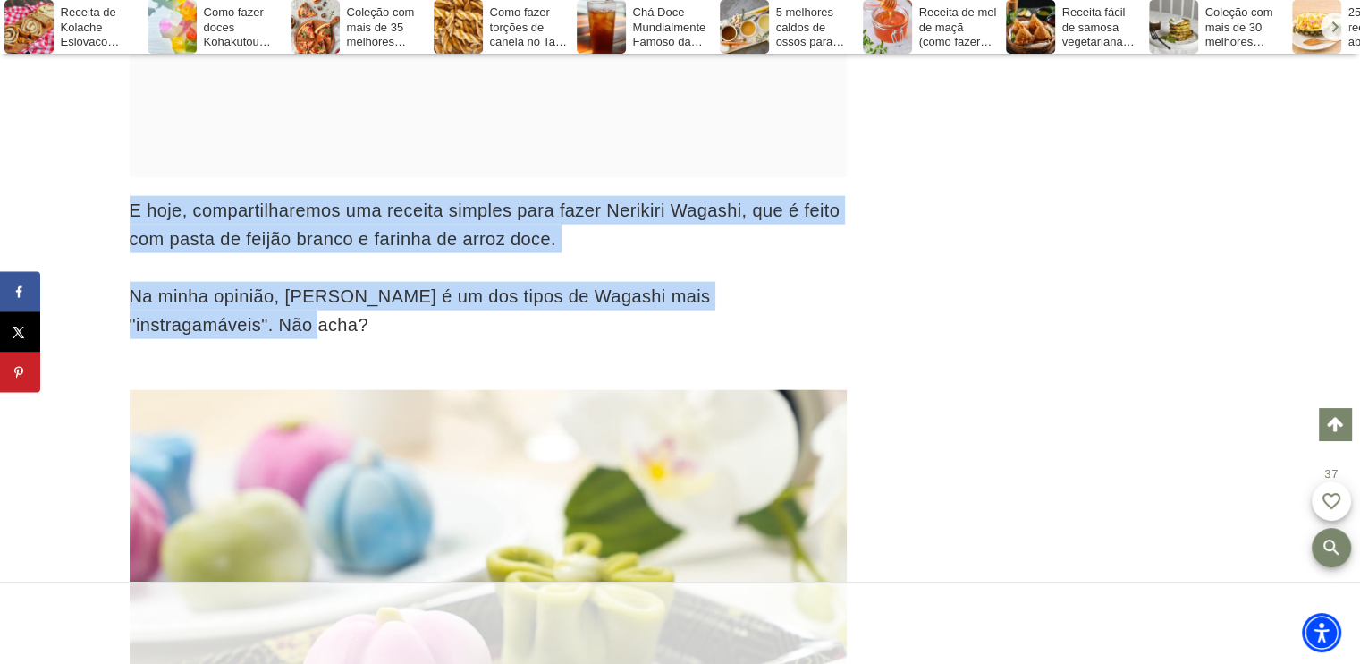
drag, startPoint x: 132, startPoint y: 263, endPoint x: 228, endPoint y: 359, distance: 135.9
copy div "E hoje, compartilharemos uma receita simples para fazer Nerikiri Wagashi, que é…"
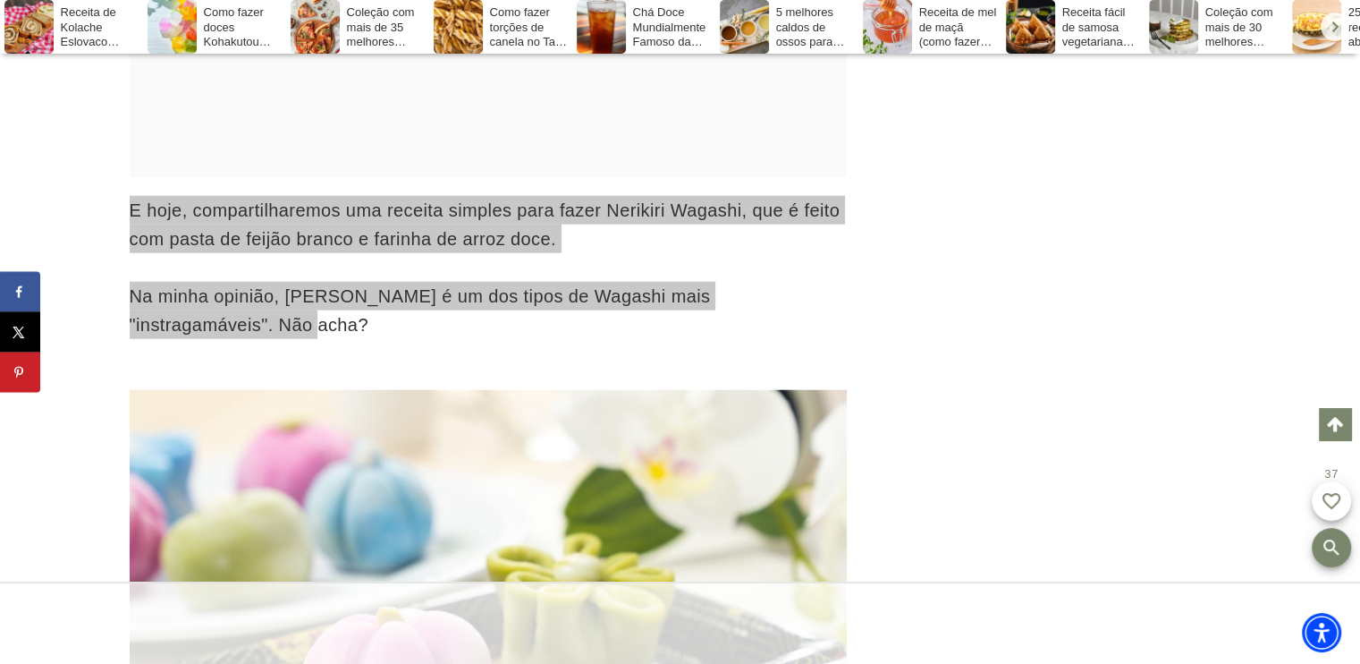
scroll to position [0, 0]
